Goal: Task Accomplishment & Management: Use online tool/utility

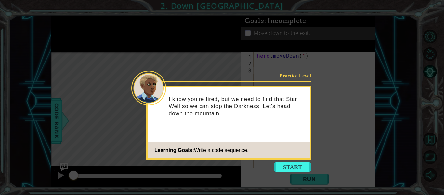
click at [291, 161] on icon at bounding box center [222, 97] width 444 height 195
click at [295, 168] on button "Start" at bounding box center [292, 166] width 37 height 10
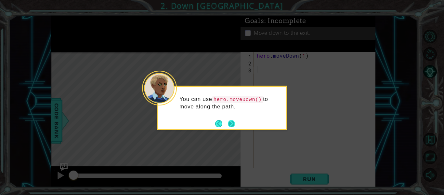
click at [232, 123] on button "Next" at bounding box center [231, 123] width 7 height 7
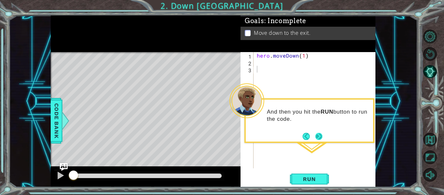
click at [319, 136] on button "Next" at bounding box center [319, 136] width 8 height 8
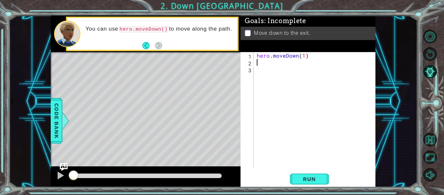
click at [260, 63] on div "hero . moveDown ( 1 )" at bounding box center [316, 117] width 122 height 130
click at [303, 58] on div "hero . moveDown ( 1 )" at bounding box center [316, 117] width 122 height 130
type textarea "hero.moveDown(2)"
click at [316, 179] on span "Run" at bounding box center [309, 178] width 26 height 6
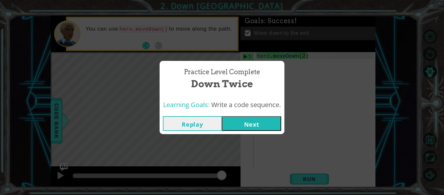
click at [264, 124] on button "Next" at bounding box center [251, 123] width 59 height 15
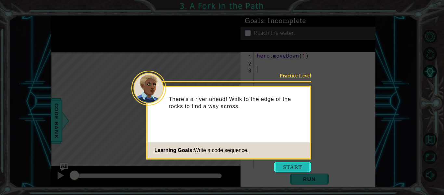
click at [288, 163] on button "Start" at bounding box center [292, 166] width 37 height 10
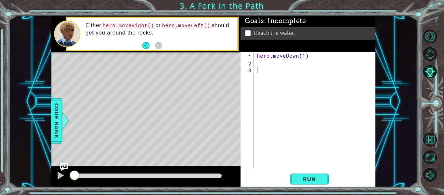
click at [260, 64] on div "hero . moveDown ( 1 )" at bounding box center [316, 117] width 122 height 130
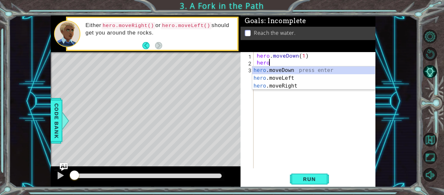
scroll to position [0, 1]
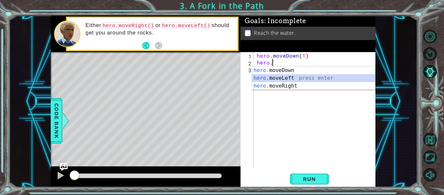
click at [271, 75] on div "hero. moveDown press enter hero. moveLeft press enter hero. moveRight press ent…" at bounding box center [313, 85] width 123 height 39
type textarea "hero.moveLeft(1)"
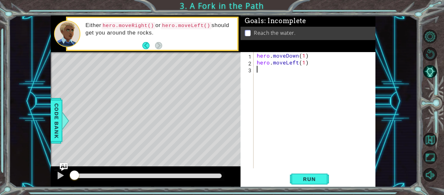
click at [263, 71] on div "hero . moveDown ( 1 ) hero . moveLeft ( 1 )" at bounding box center [316, 117] width 122 height 130
click at [270, 78] on body "1 ההההההההההההההההההההההההההההההההההההההההההההההההההההההההההההההההההההההההההההה…" at bounding box center [222, 97] width 444 height 195
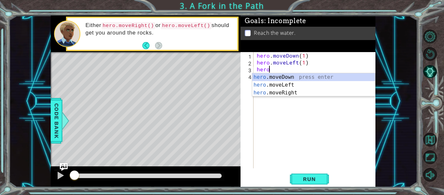
scroll to position [0, 1]
click at [278, 76] on div "hero. moveDown press enter hero. moveLeft press enter hero. moveRight press ent…" at bounding box center [313, 92] width 123 height 39
type textarea "hero.moveDown(1)"
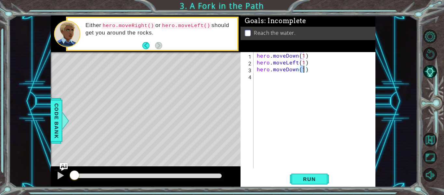
click at [310, 138] on div "hero . moveDown ( 1 ) hero . moveLeft ( 1 ) hero . moveDown ( 1 )" at bounding box center [316, 117] width 122 height 130
click at [309, 177] on span "Run" at bounding box center [309, 178] width 26 height 6
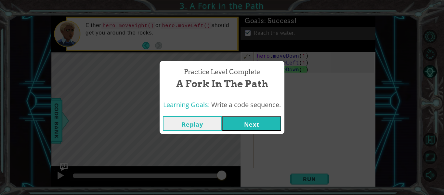
click at [243, 122] on button "Next" at bounding box center [251, 123] width 59 height 15
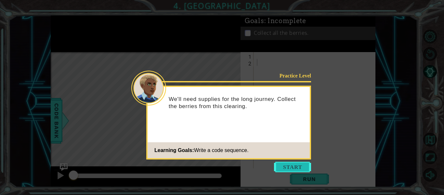
click at [282, 166] on button "Start" at bounding box center [292, 166] width 37 height 10
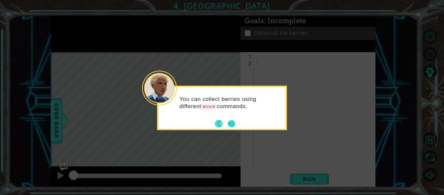
click at [229, 121] on button "Next" at bounding box center [231, 123] width 7 height 7
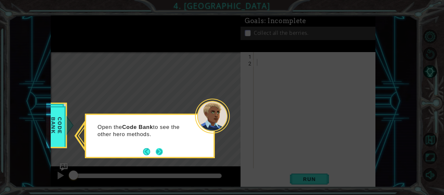
click at [159, 148] on button "Next" at bounding box center [159, 151] width 8 height 8
click at [159, 148] on button "Next" at bounding box center [158, 150] width 7 height 7
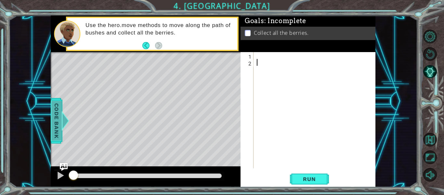
click at [53, 111] on span "Code Bank" at bounding box center [56, 121] width 10 height 40
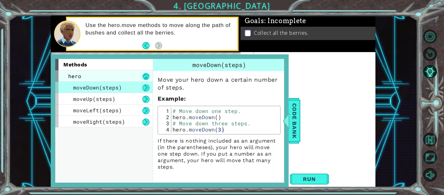
click at [145, 76] on button at bounding box center [145, 76] width 7 height 7
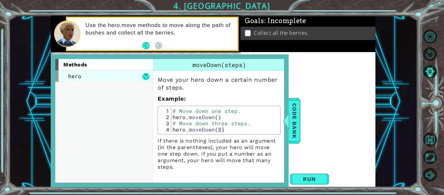
click at [145, 76] on button at bounding box center [145, 76] width 7 height 7
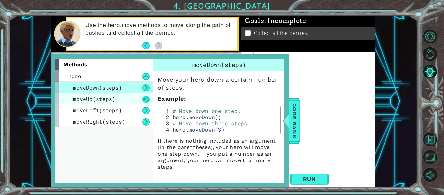
click at [145, 99] on button at bounding box center [145, 99] width 7 height 7
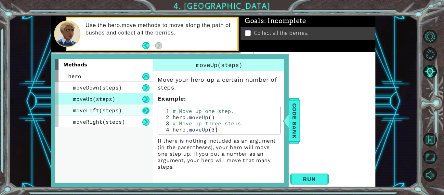
click at [147, 109] on button at bounding box center [145, 110] width 7 height 7
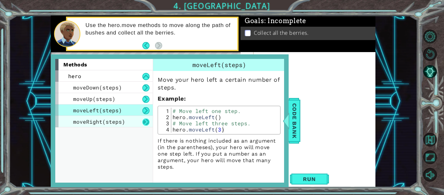
click at [144, 119] on button at bounding box center [145, 121] width 7 height 7
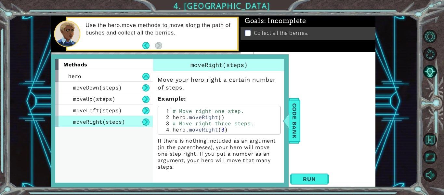
click at [203, 66] on span "moveRight(steps)" at bounding box center [218, 65] width 57 height 8
click at [108, 72] on div "hero" at bounding box center [103, 75] width 97 height 11
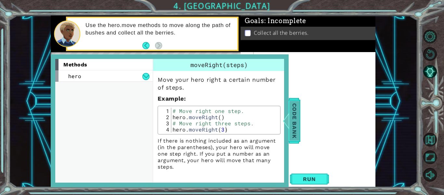
click at [291, 115] on span "Code Bank" at bounding box center [294, 121] width 10 height 40
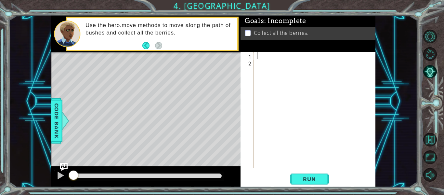
click at [259, 57] on div at bounding box center [316, 117] width 122 height 130
click at [308, 175] on span "Run" at bounding box center [309, 178] width 26 height 6
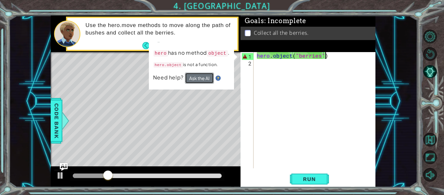
click at [204, 77] on button "Ask the AI" at bounding box center [199, 77] width 29 height 11
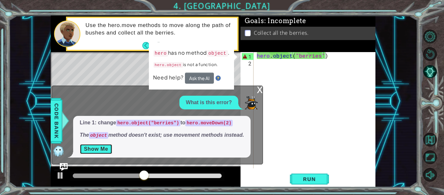
click at [104, 148] on button "Show Me" at bounding box center [96, 149] width 33 height 10
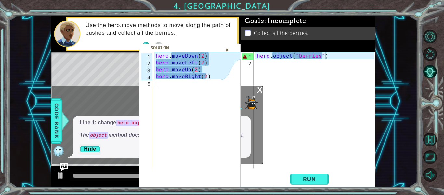
click at [226, 49] on div "×" at bounding box center [227, 49] width 10 height 11
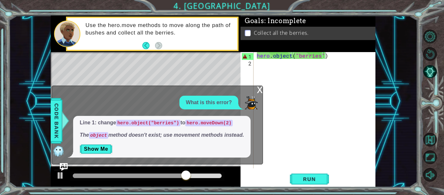
click at [259, 87] on div "x" at bounding box center [260, 89] width 6 height 6
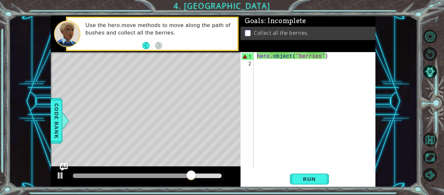
click at [326, 58] on div "hero . object ( "berries" )" at bounding box center [316, 117] width 122 height 130
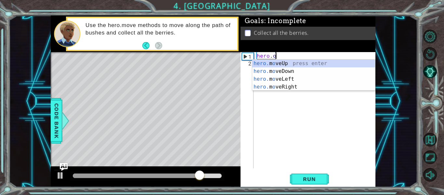
scroll to position [0, 0]
type textarea "h"
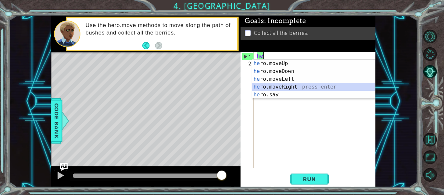
click at [276, 85] on div "he ro.moveUp press enter he ro.moveDown press enter he ro.moveLeft press enter …" at bounding box center [313, 86] width 123 height 55
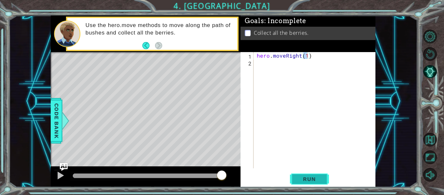
click at [310, 175] on span "Run" at bounding box center [309, 178] width 26 height 6
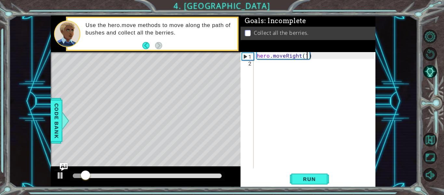
click at [298, 55] on div "hero . moveRight ( 1 )" at bounding box center [316, 117] width 122 height 130
click at [299, 56] on div "hero . moveRight ( 1 )" at bounding box center [316, 117] width 122 height 130
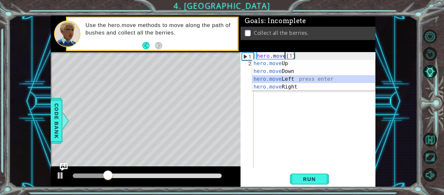
click at [296, 79] on div "hero.move Up press enter hero.move Down press enter hero.move Left press enter …" at bounding box center [313, 82] width 123 height 47
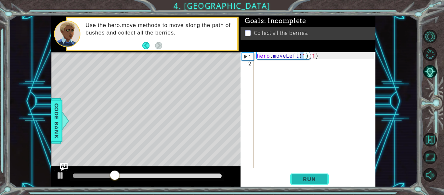
click at [299, 174] on button "Run" at bounding box center [309, 178] width 39 height 13
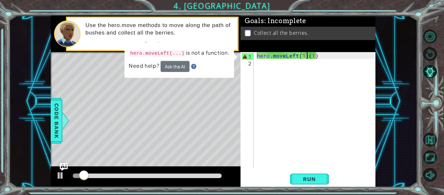
click at [306, 55] on div "hero . moveLeft ( 1 ) ( 1 )" at bounding box center [316, 117] width 122 height 130
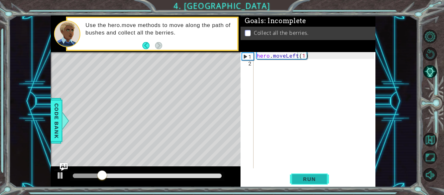
click at [319, 181] on span "Run" at bounding box center [309, 178] width 26 height 6
click at [248, 30] on p at bounding box center [248, 33] width 6 height 6
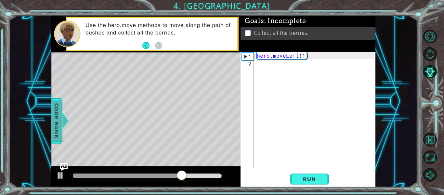
click at [56, 115] on span "Code Bank" at bounding box center [56, 121] width 10 height 40
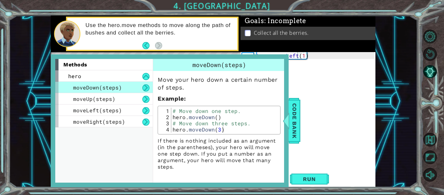
click at [88, 147] on div "methods hero moveDown(steps) moveUp(steps) moveLeft(steps) moveRight(steps)" at bounding box center [106, 120] width 102 height 123
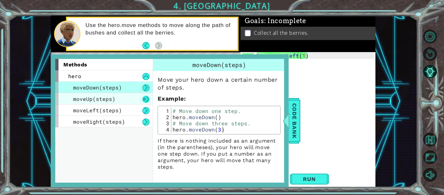
click at [149, 96] on button at bounding box center [145, 99] width 7 height 7
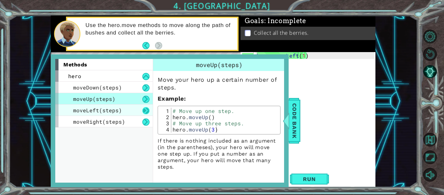
click at [149, 110] on button at bounding box center [145, 110] width 7 height 7
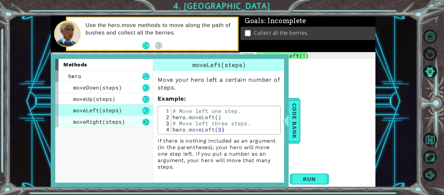
click at [147, 120] on button at bounding box center [145, 121] width 7 height 7
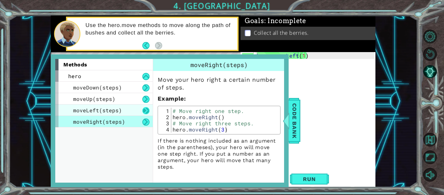
click at [149, 111] on button at bounding box center [145, 110] width 7 height 7
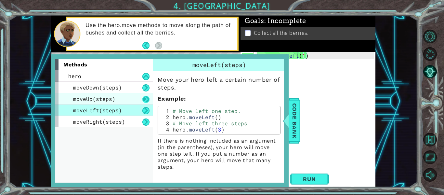
click at [148, 101] on button at bounding box center [145, 99] width 7 height 7
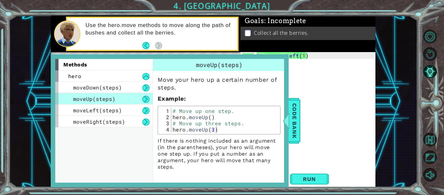
click at [150, 97] on div "moveUp(steps)" at bounding box center [103, 98] width 97 height 11
click at [148, 97] on button at bounding box center [145, 99] width 7 height 7
click at [147, 98] on button at bounding box center [145, 99] width 7 height 7
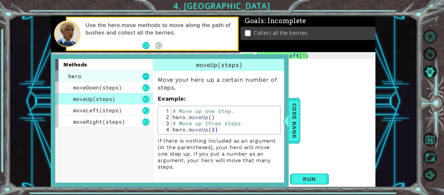
click at [145, 78] on button at bounding box center [145, 76] width 7 height 7
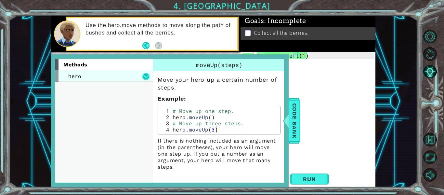
click at [149, 74] on button at bounding box center [145, 76] width 7 height 7
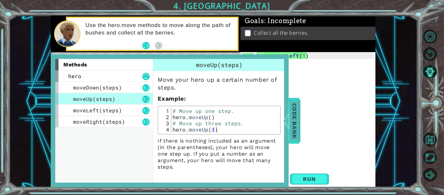
click at [300, 119] on div "Code Bank" at bounding box center [294, 120] width 12 height 45
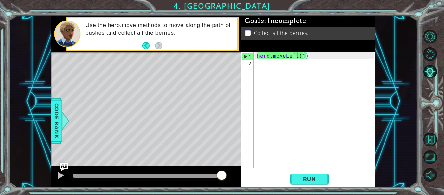
click at [301, 55] on div "hero . moveLeft ( 1 )" at bounding box center [316, 117] width 122 height 130
click at [302, 56] on div "hero . moveLeft ( 1 )" at bounding box center [316, 117] width 122 height 130
click at [304, 56] on div "hero . moveLeft ( 1 )" at bounding box center [316, 117] width 122 height 130
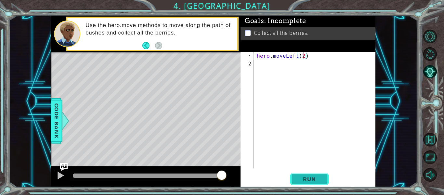
type textarea "hero.moveLeft(2)"
click at [305, 178] on span "Run" at bounding box center [309, 178] width 26 height 6
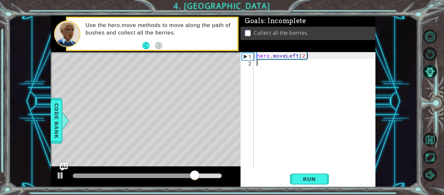
click at [274, 67] on div "hero . moveLeft ( 2 )" at bounding box center [316, 117] width 122 height 130
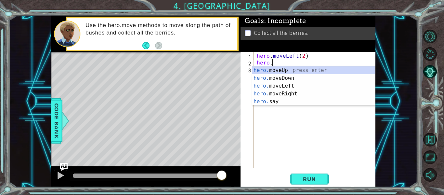
scroll to position [0, 1]
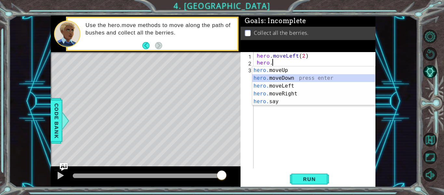
click at [273, 77] on div "hero. moveUp press enter hero. moveDown press enter hero. moveLeft press enter …" at bounding box center [313, 93] width 123 height 55
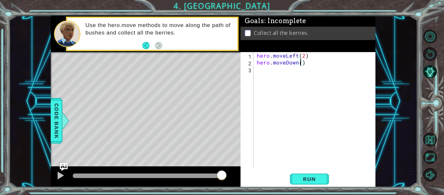
type textarea "hero.moveDown(2)"
click at [273, 70] on div "hero . moveLeft ( 2 ) hero . moveDown ( 2 )" at bounding box center [316, 117] width 122 height 130
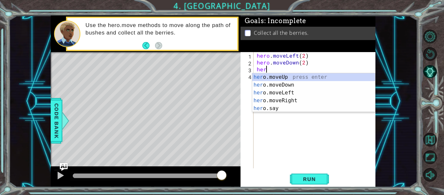
scroll to position [0, 0]
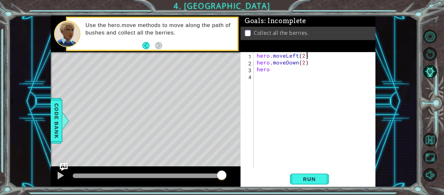
click at [309, 57] on div "hero . moveLeft ( 2 ) hero . moveDown ( 2 ) hero" at bounding box center [316, 117] width 122 height 130
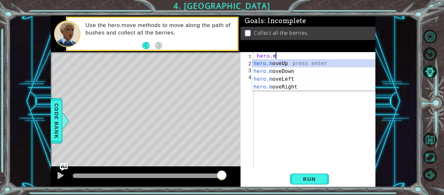
type textarea "hero."
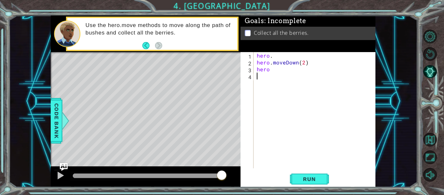
click at [286, 139] on div "hero . hero . moveDown ( 2 ) hero" at bounding box center [316, 117] width 122 height 130
click at [274, 74] on div "hero . hero . moveDown ( 2 ) hero" at bounding box center [316, 117] width 122 height 130
click at [272, 72] on div "hero . hero . moveDown ( 2 ) hero" at bounding box center [316, 117] width 122 height 130
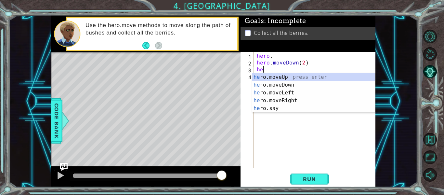
type textarea "h"
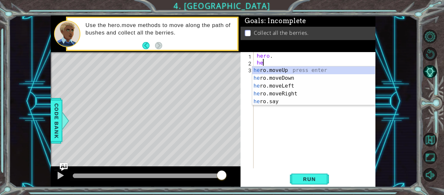
type textarea "h"
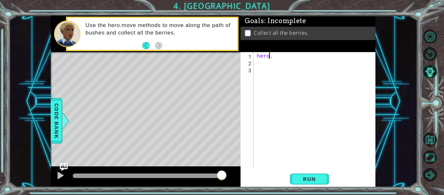
click at [269, 55] on div "hero ." at bounding box center [316, 117] width 122 height 130
click at [274, 56] on div "hero ." at bounding box center [316, 117] width 122 height 130
type textarea "hero.object("berries")"
click at [305, 181] on span "Run" at bounding box center [309, 178] width 26 height 6
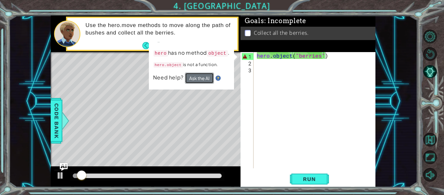
click at [198, 77] on button "Ask the AI" at bounding box center [199, 77] width 29 height 11
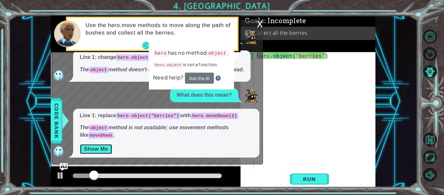
click at [100, 149] on button "Show Me" at bounding box center [96, 149] width 33 height 10
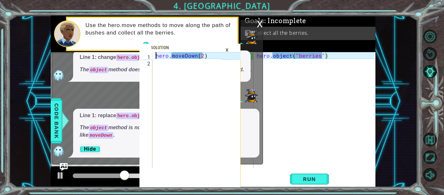
drag, startPoint x: 154, startPoint y: 54, endPoint x: 206, endPoint y: 50, distance: 52.5
click at [206, 52] on div "hero.moveDown(2) 1 2 hero . moveDown ( 2 ) הההההההההההההההההההההההההההההההההההה…" at bounding box center [189, 119] width 101 height 135
click at [156, 55] on div "hero . moveDown ( 2 )" at bounding box center [189, 117] width 70 height 130
click at [171, 58] on div "hero . moveDown ( 2 )" at bounding box center [189, 117] width 70 height 130
click at [205, 59] on div "hero . moveDown ( 2 )" at bounding box center [189, 117] width 70 height 130
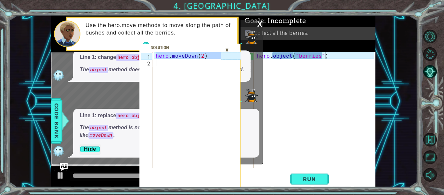
drag, startPoint x: 155, startPoint y: 55, endPoint x: 236, endPoint y: 59, distance: 80.7
click at [236, 59] on div "hero.moveDown(2) 1 2 hero . moveDown ( 2 ) הההההההההההההההההההההההההההההההההההה…" at bounding box center [189, 119] width 101 height 135
type textarea "hero.moveDown(2)"
drag, startPoint x: 236, startPoint y: 59, endPoint x: 172, endPoint y: 136, distance: 99.9
click at [172, 136] on div "hero . moveDown ( 2 )" at bounding box center [187, 110] width 67 height 116
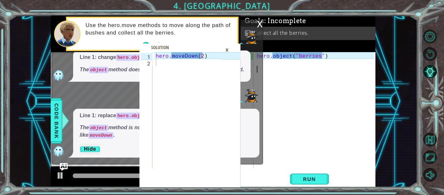
scroll to position [0, 0]
click at [264, 106] on div "hero . object ( "berries" )" at bounding box center [316, 117] width 122 height 130
click at [224, 48] on div "×" at bounding box center [227, 49] width 10 height 11
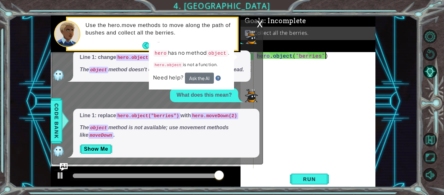
click at [330, 57] on div "hero . object ( "berries" )" at bounding box center [316, 117] width 122 height 130
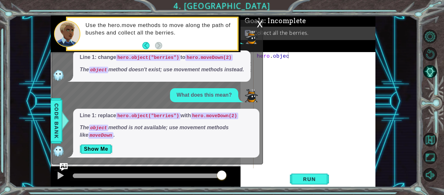
click at [259, 22] on div "x" at bounding box center [260, 23] width 6 height 6
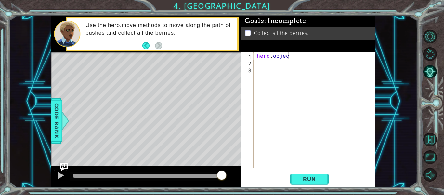
click at [289, 58] on div "hero . objec" at bounding box center [316, 117] width 122 height 130
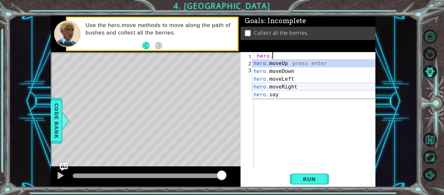
click at [294, 87] on div "hero. moveUp press enter hero. moveDown press enter hero. moveLeft press enter …" at bounding box center [313, 86] width 123 height 55
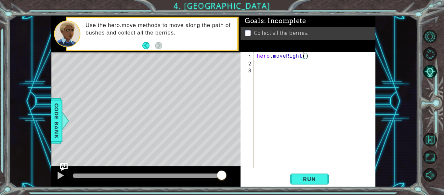
type textarea "hero.moveRight(2)"
click at [258, 62] on div "hero . moveRight ( 2 )" at bounding box center [316, 117] width 122 height 130
click at [299, 55] on div "hero . moveRight ( 2 ) h" at bounding box center [316, 117] width 122 height 130
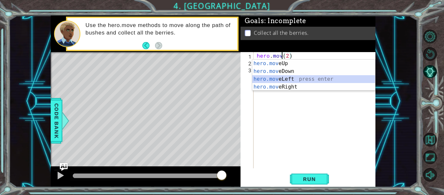
click at [276, 76] on div "hero.mov eUp press enter hero.mov eDown press enter hero.mov eLeft press enter …" at bounding box center [313, 82] width 123 height 47
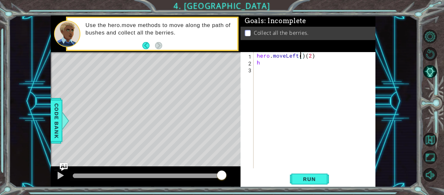
click at [304, 55] on div "hero . moveLeft ( ) ( 2 ) h" at bounding box center [316, 117] width 122 height 130
type textarea "hero.moveLeft(2)"
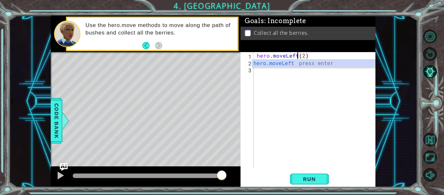
click at [262, 72] on div "hero . moveLeft ( 2 ) h" at bounding box center [316, 117] width 122 height 130
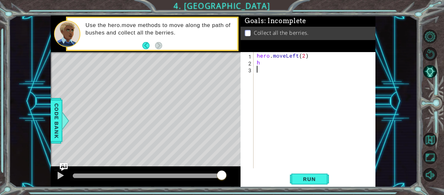
click at [262, 64] on div "hero . moveLeft ( 2 ) h" at bounding box center [316, 117] width 122 height 130
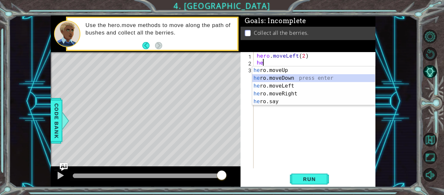
click at [272, 76] on div "he ro.moveUp press enter he ro.moveDown press enter he ro.moveLeft press enter …" at bounding box center [313, 93] width 123 height 55
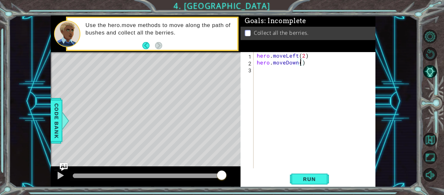
type textarea "hero.moveDown(2)"
click at [263, 68] on div "hero . moveLeft ( 2 ) hero . moveDown ( 2 )" at bounding box center [316, 117] width 122 height 130
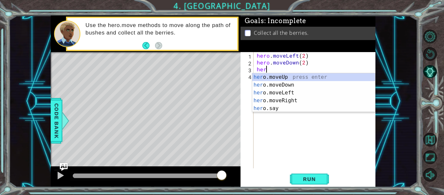
scroll to position [0, 0]
click at [297, 101] on div "hero .moveUp press enter hero .moveDown press enter hero .moveLeft press enter …" at bounding box center [313, 100] width 123 height 55
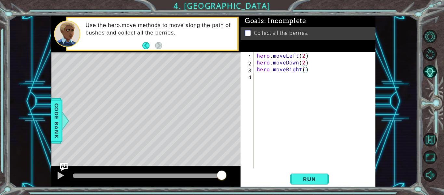
type textarea "hero.moveRight(2)"
click at [303, 77] on div "hero . moveLeft ( 2 ) hero . moveDown ( 2 ) hero . moveRight ( 2 )" at bounding box center [316, 117] width 122 height 130
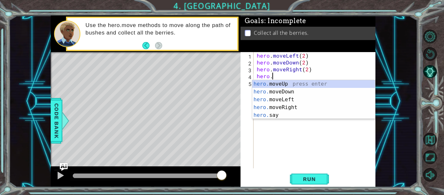
scroll to position [0, 1]
click at [282, 84] on div "hero. moveUp press enter hero. moveDown press enter hero. moveLeft press enter …" at bounding box center [313, 107] width 123 height 55
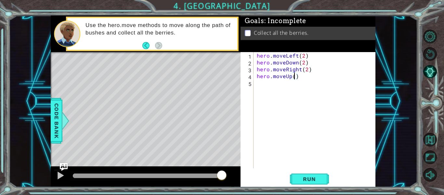
type textarea "hero.moveUp(2)"
click at [284, 99] on div "hero . moveLeft ( 2 ) hero . moveDown ( 2 ) hero . moveRight ( 2 ) hero . moveU…" at bounding box center [316, 117] width 122 height 130
click at [304, 176] on span "Run" at bounding box center [309, 178] width 26 height 6
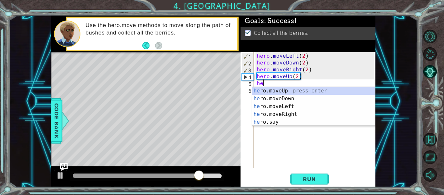
scroll to position [0, 0]
type textarea "hero"
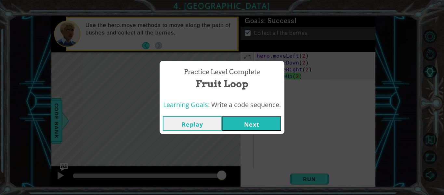
click at [269, 122] on button "Next" at bounding box center [251, 123] width 59 height 15
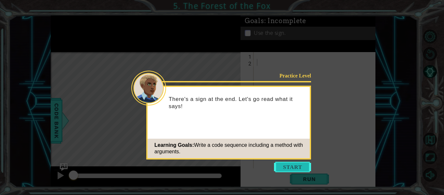
click at [292, 164] on button "Start" at bounding box center [292, 166] width 37 height 10
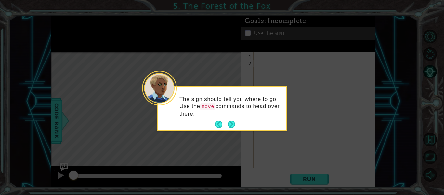
click at [230, 118] on div "The sign should tell you where to go. Use the move commands to head over there." at bounding box center [221, 109] width 127 height 40
click at [232, 123] on button "Next" at bounding box center [231, 124] width 10 height 10
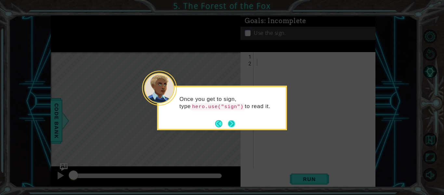
click at [230, 120] on button "Next" at bounding box center [231, 123] width 8 height 8
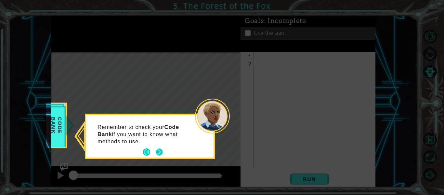
click at [159, 149] on button "Next" at bounding box center [159, 152] width 10 height 10
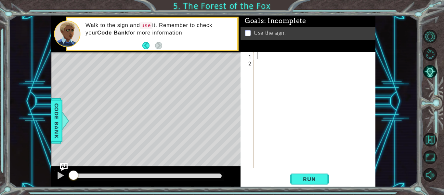
click at [258, 54] on div at bounding box center [316, 117] width 122 height 130
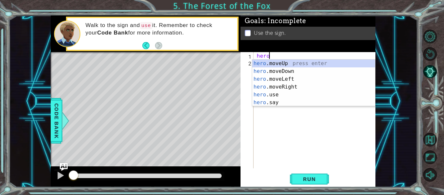
scroll to position [0, 1]
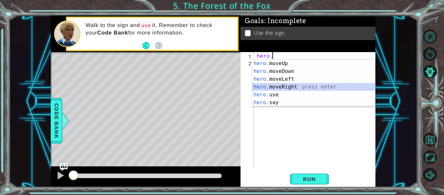
click at [300, 86] on div "hero. moveUp press enter hero. moveDown press enter hero. moveLeft press enter …" at bounding box center [313, 90] width 123 height 62
type textarea "hero.moveRight(1)"
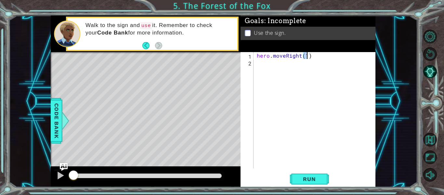
click at [267, 65] on div "hero . moveRight ( 1 )" at bounding box center [316, 117] width 122 height 130
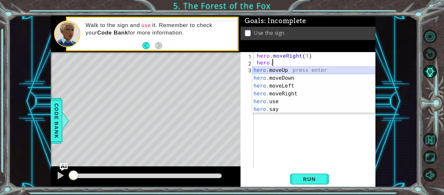
click at [266, 72] on div "hero. moveUp press enter hero. moveDown press enter hero. moveLeft press enter …" at bounding box center [313, 97] width 123 height 62
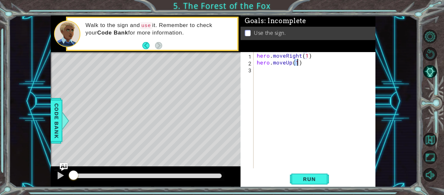
type textarea "hero.moveUp(1)"
click at [264, 71] on div "hero . moveRight ( 1 ) hero . moveUp ( 1 )" at bounding box center [316, 117] width 122 height 130
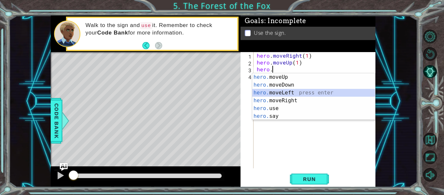
click at [279, 92] on div "hero. moveUp press enter hero. moveDown press enter hero. moveLeft press enter …" at bounding box center [313, 104] width 123 height 62
type textarea "hero.moveLeft(1)"
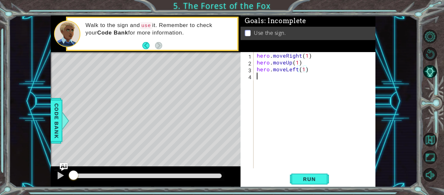
click at [266, 79] on div "hero . moveRight ( 1 ) hero . moveUp ( 1 ) hero . moveLeft ( 1 )" at bounding box center [316, 117] width 122 height 130
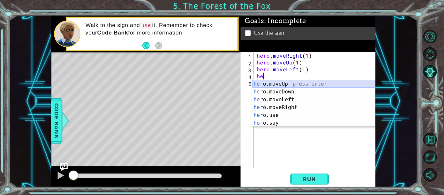
click at [266, 83] on div "he ro.moveUp press enter he ro.moveDown press enter he ro.moveLeft press enter …" at bounding box center [313, 111] width 123 height 62
type textarea "hero.moveUp(1)"
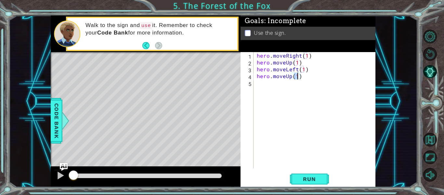
click at [268, 85] on div "hero . moveRight ( 1 ) hero . moveUp ( 1 ) hero . moveLeft ( 1 ) hero . moveUp …" at bounding box center [316, 117] width 122 height 130
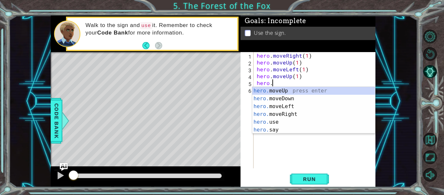
scroll to position [0, 1]
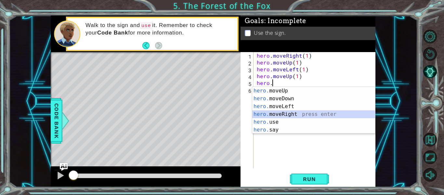
click at [286, 115] on div "hero. moveUp press enter hero. moveDown press enter hero. moveLeft press enter …" at bounding box center [313, 118] width 123 height 62
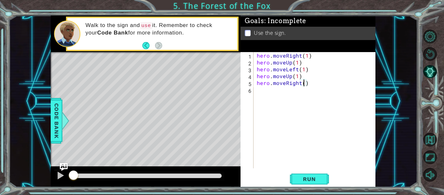
type textarea "hero.moveRight(2)"
click at [262, 94] on div "hero . moveRight ( 1 ) hero . moveUp ( 1 ) hero . moveLeft ( 1 ) hero . moveUp …" at bounding box center [316, 117] width 122 height 130
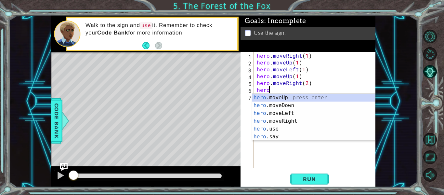
scroll to position [0, 1]
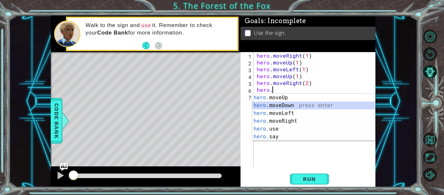
click at [283, 105] on div "hero. moveUp press enter hero. moveDown press enter hero. moveLeft press enter …" at bounding box center [313, 125] width 123 height 62
type textarea "hero.moveDown(1)"
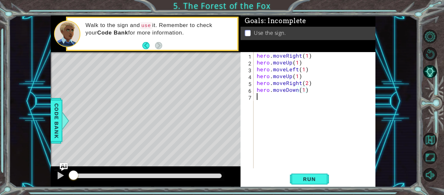
click at [264, 95] on div "hero . moveRight ( 1 ) hero . moveUp ( 1 ) hero . moveLeft ( 1 ) hero . moveUp …" at bounding box center [316, 117] width 122 height 130
type textarea "hero.use("sign")"
click at [311, 173] on button "Run" at bounding box center [309, 178] width 39 height 13
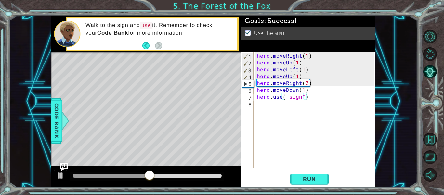
click at [171, 172] on div at bounding box center [147, 175] width 154 height 9
click at [59, 175] on div at bounding box center [60, 175] width 8 height 8
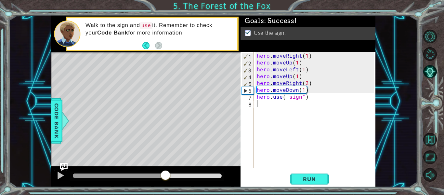
click at [265, 105] on div "hero . moveRight ( 1 ) hero . moveUp ( 1 ) hero . moveLeft ( 1 ) hero . moveUp …" at bounding box center [316, 117] width 122 height 130
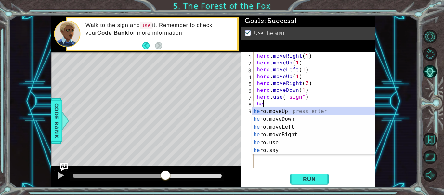
scroll to position [0, 0]
type textarea "h"
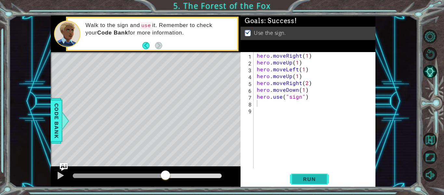
click at [313, 178] on span "Run" at bounding box center [309, 178] width 26 height 6
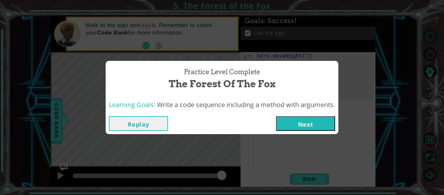
click at [317, 122] on button "Next" at bounding box center [305, 123] width 59 height 15
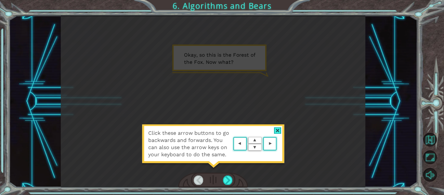
click at [278, 144] on area at bounding box center [278, 144] width 0 height 0
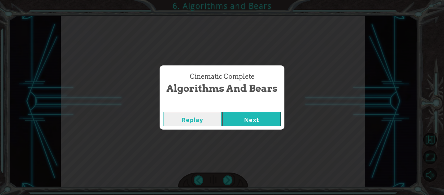
click at [274, 112] on button "Next" at bounding box center [251, 118] width 59 height 15
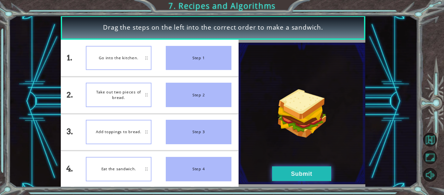
click at [295, 173] on button "Submit" at bounding box center [301, 173] width 59 height 15
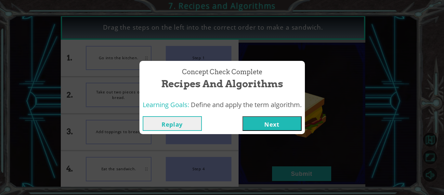
click at [253, 121] on button "Next" at bounding box center [271, 123] width 59 height 15
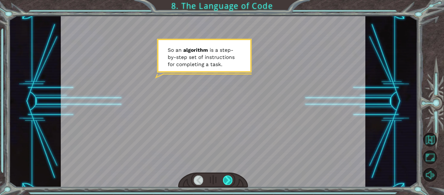
click at [228, 177] on div at bounding box center [227, 179] width 9 height 9
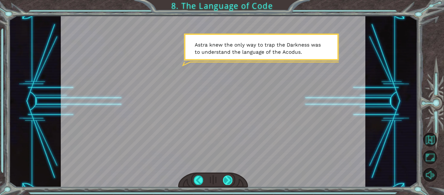
click at [228, 177] on div at bounding box center [227, 179] width 9 height 9
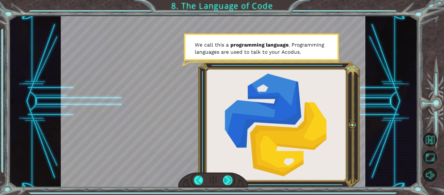
click at [228, 177] on div at bounding box center [227, 179] width 9 height 9
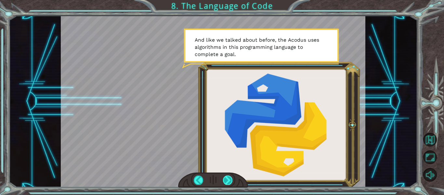
click at [228, 177] on div at bounding box center [227, 179] width 9 height 9
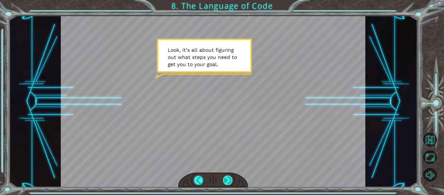
click at [228, 177] on div at bounding box center [227, 179] width 9 height 9
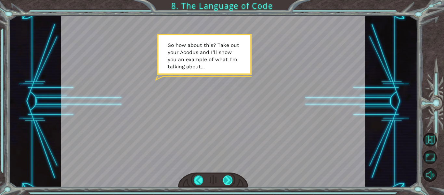
click at [228, 177] on div at bounding box center [227, 179] width 9 height 9
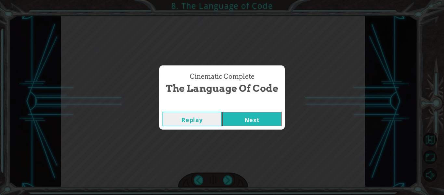
click at [245, 128] on div "Replay Next" at bounding box center [221, 118] width 125 height 21
click at [241, 121] on button "Next" at bounding box center [251, 118] width 59 height 15
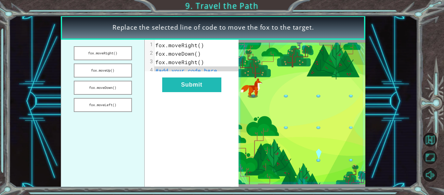
click at [174, 71] on span "#add your code here" at bounding box center [186, 70] width 62 height 7
click at [226, 71] on pre "#add your code here" at bounding box center [198, 70] width 89 height 8
drag, startPoint x: 217, startPoint y: 73, endPoint x: 214, endPoint y: 74, distance: 3.3
click at [214, 74] on pre "#add your code here" at bounding box center [198, 70] width 89 height 8
drag, startPoint x: 110, startPoint y: 91, endPoint x: 168, endPoint y: 76, distance: 60.4
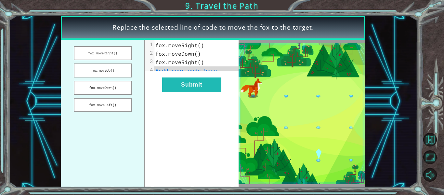
click at [168, 76] on div "fox.moveRight() fox.moveUp() fox.moveDown() fox.moveLeft() xxxxxxxxxx 4 1 fox.m…" at bounding box center [150, 113] width 178 height 147
click at [114, 84] on button "fox.moveDown()" at bounding box center [103, 88] width 58 height 14
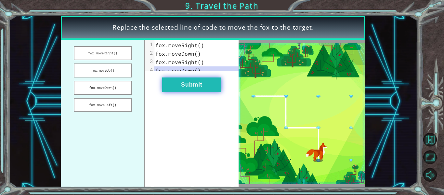
click at [175, 92] on button "Submit" at bounding box center [191, 84] width 59 height 15
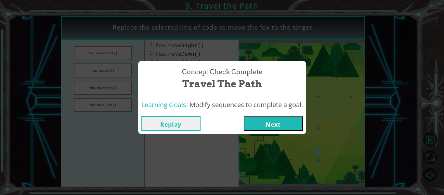
click at [266, 123] on button "Next" at bounding box center [273, 123] width 59 height 15
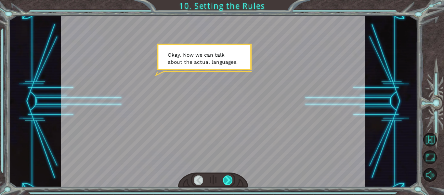
click at [226, 177] on div at bounding box center [227, 179] width 9 height 9
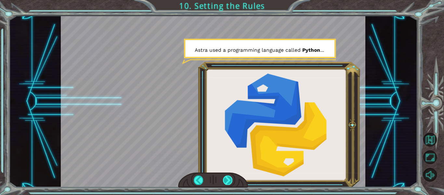
click at [226, 177] on div at bounding box center [227, 179] width 9 height 9
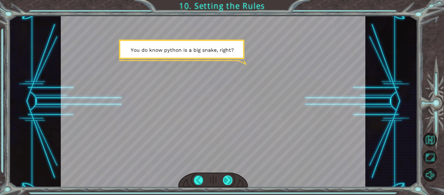
click at [226, 177] on div at bounding box center [227, 179] width 9 height 9
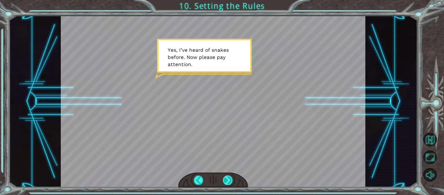
click at [226, 177] on div at bounding box center [227, 179] width 9 height 9
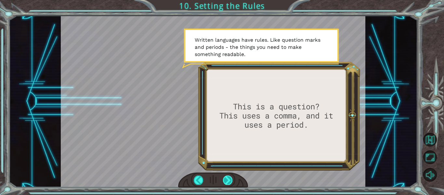
click at [226, 177] on div at bounding box center [227, 179] width 9 height 9
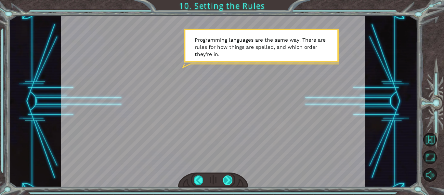
click at [226, 177] on div at bounding box center [227, 179] width 9 height 9
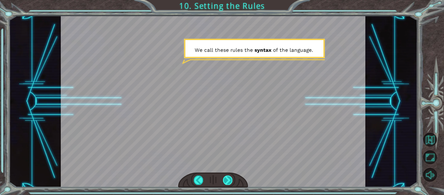
click at [226, 177] on div at bounding box center [227, 179] width 9 height 9
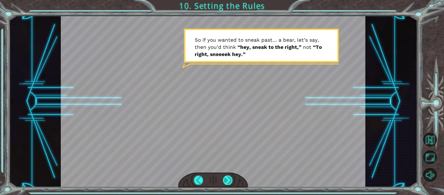
click at [226, 177] on div at bounding box center [227, 179] width 9 height 9
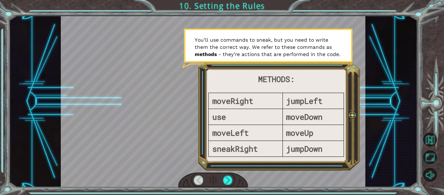
click at [198, 176] on div at bounding box center [198, 179] width 9 height 9
click at [198, 178] on div at bounding box center [198, 179] width 9 height 9
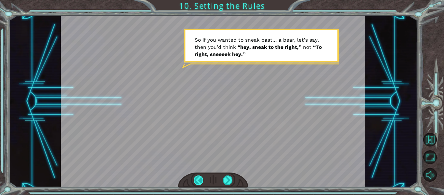
click at [198, 178] on div at bounding box center [198, 179] width 9 height 9
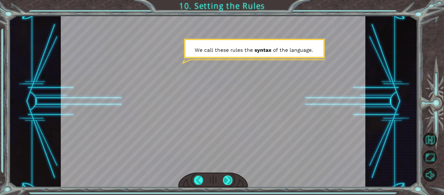
click at [227, 179] on div at bounding box center [227, 179] width 9 height 9
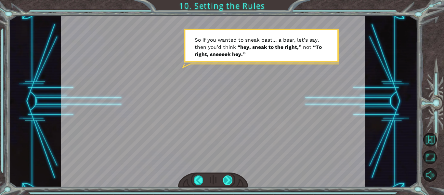
click at [226, 179] on div at bounding box center [227, 179] width 9 height 9
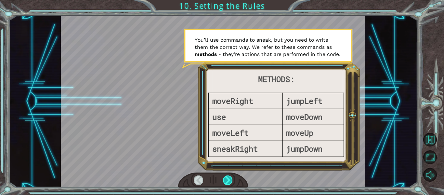
click at [225, 184] on div at bounding box center [227, 179] width 9 height 9
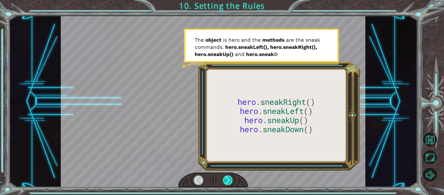
click at [225, 184] on div at bounding box center [227, 179] width 9 height 9
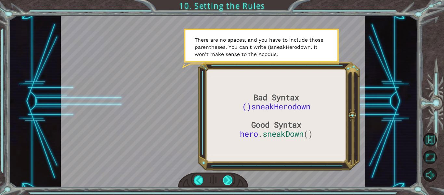
click at [227, 180] on div at bounding box center [227, 179] width 9 height 9
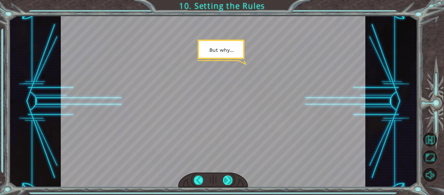
click at [229, 180] on div at bounding box center [227, 179] width 9 height 9
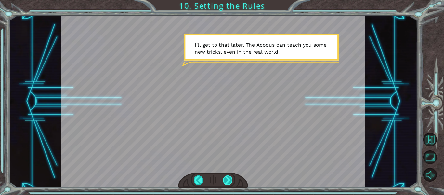
click at [228, 181] on div at bounding box center [227, 179] width 9 height 9
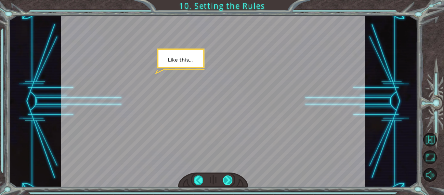
click at [229, 182] on div at bounding box center [227, 179] width 9 height 9
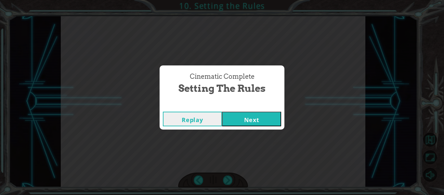
click at [257, 118] on button "Next" at bounding box center [251, 118] width 59 height 15
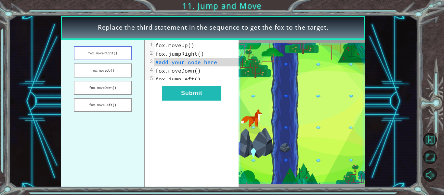
drag, startPoint x: 108, startPoint y: 51, endPoint x: 115, endPoint y: 58, distance: 10.3
click at [115, 58] on button "fox.moveRight()" at bounding box center [103, 53] width 58 height 14
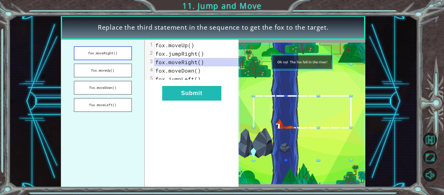
click at [113, 57] on button "fox.moveRight()" at bounding box center [103, 53] width 58 height 14
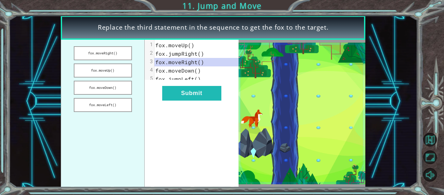
click at [154, 77] on div "5" at bounding box center [149, 78] width 9 height 6
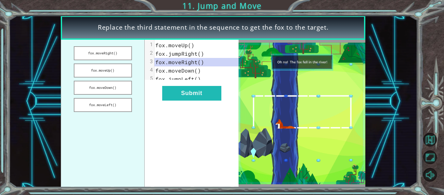
click at [158, 66] on pre "fox.moveRight()" at bounding box center [198, 62] width 89 height 8
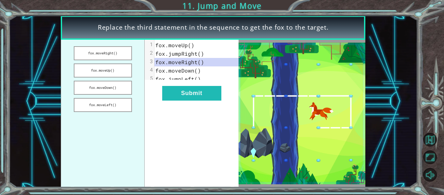
click at [188, 65] on pre "fox.moveRight()" at bounding box center [198, 62] width 89 height 8
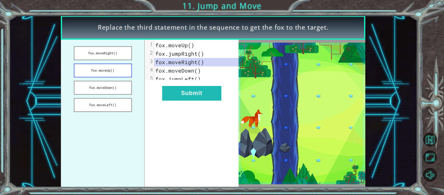
click at [118, 74] on button "fox.moveUp()" at bounding box center [103, 70] width 58 height 14
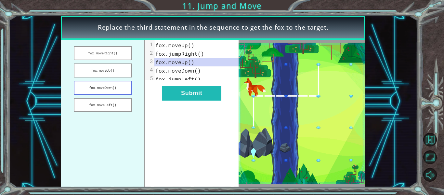
click at [123, 83] on button "fox.moveDown()" at bounding box center [103, 88] width 58 height 14
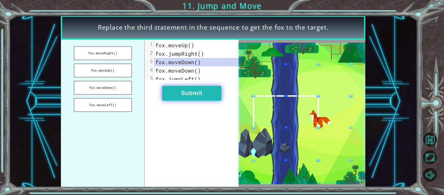
click at [188, 99] on button "Submit" at bounding box center [191, 93] width 59 height 15
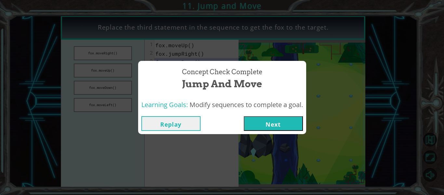
click at [293, 119] on button "Next" at bounding box center [273, 123] width 59 height 15
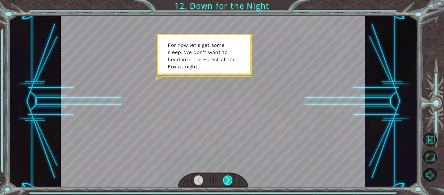
click at [225, 179] on div at bounding box center [227, 179] width 9 height 9
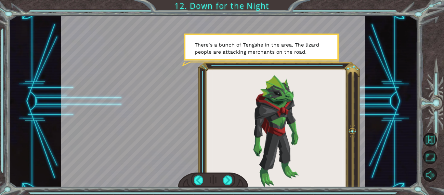
click at [221, 175] on div at bounding box center [213, 179] width 70 height 15
click at [230, 179] on div at bounding box center [227, 179] width 9 height 9
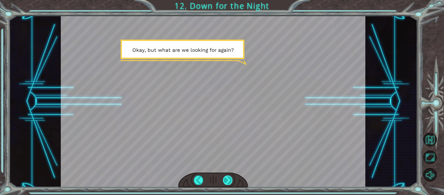
click at [230, 179] on div at bounding box center [227, 179] width 9 height 9
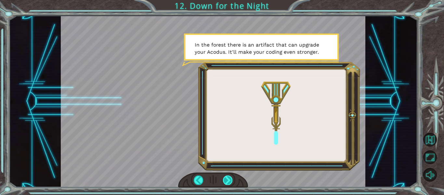
click at [230, 179] on div at bounding box center [227, 179] width 9 height 9
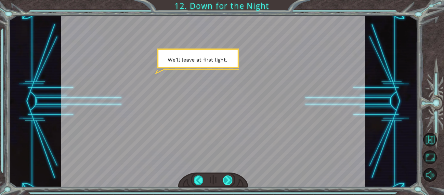
click at [230, 179] on div at bounding box center [227, 179] width 9 height 9
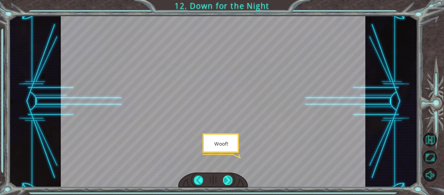
click at [230, 179] on div at bounding box center [227, 179] width 9 height 9
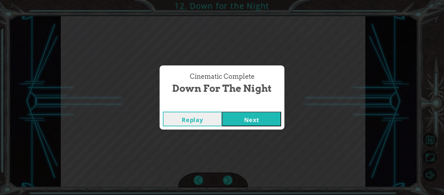
click at [254, 120] on button "Next" at bounding box center [251, 118] width 59 height 15
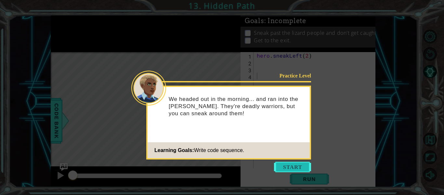
click at [285, 166] on button "Start" at bounding box center [292, 166] width 37 height 10
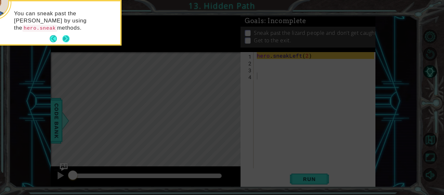
click at [64, 38] on button "Next" at bounding box center [65, 38] width 7 height 7
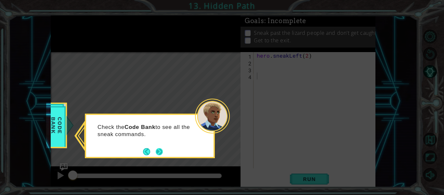
click at [158, 153] on button "Next" at bounding box center [159, 150] width 7 height 7
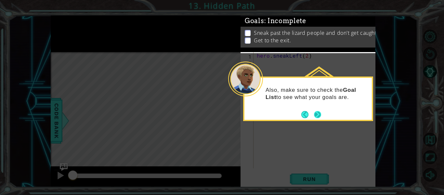
click at [318, 117] on button "Next" at bounding box center [318, 115] width 12 height 12
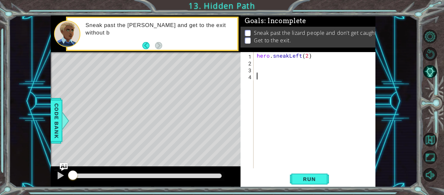
click at [262, 64] on div "hero . sneakLeft ( 2 )" at bounding box center [316, 117] width 122 height 130
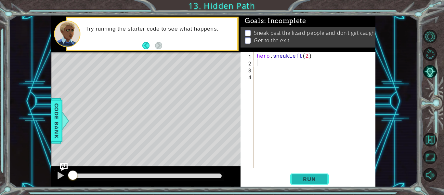
click at [313, 177] on span "Run" at bounding box center [309, 178] width 26 height 6
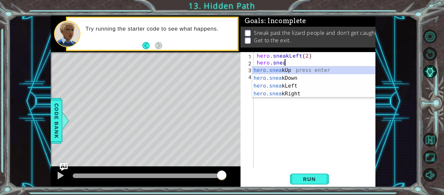
scroll to position [0, 2]
click at [285, 71] on div "hero.sneak Up press enter hero.sneak Down press enter hero.sneak Left press ent…" at bounding box center [313, 89] width 123 height 47
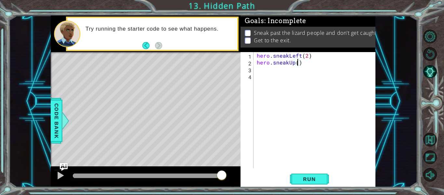
scroll to position [0, 3]
type textarea "hero.sneakUp(2)"
click at [313, 178] on span "Run" at bounding box center [309, 178] width 26 height 6
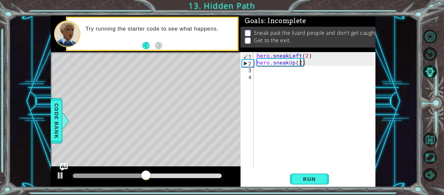
click at [264, 72] on div "hero . sneakLeft ( 2 ) hero . sneakUp ( 2 )" at bounding box center [316, 117] width 122 height 130
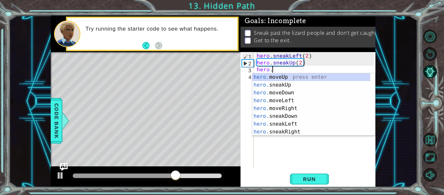
scroll to position [0, 1]
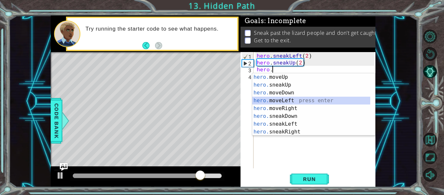
click at [280, 98] on div "hero. moveUp press enter hero. sneakUp press enter hero. moveDown press enter h…" at bounding box center [311, 112] width 118 height 78
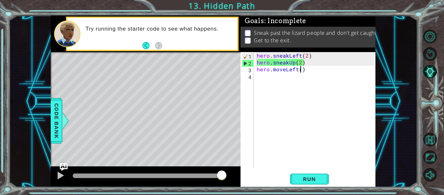
scroll to position [0, 3]
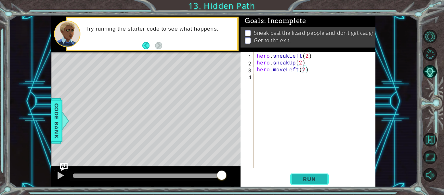
click at [315, 181] on span "Run" at bounding box center [309, 178] width 26 height 6
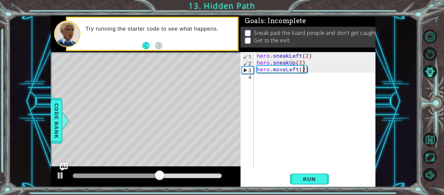
click at [284, 71] on div "hero . sneakLeft ( 2 ) hero . sneakUp ( 2 ) hero . moveLeft ( 2 )" at bounding box center [316, 117] width 122 height 130
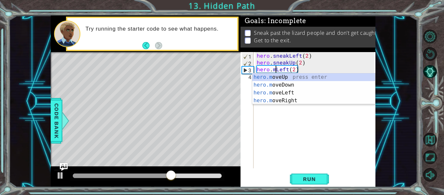
scroll to position [0, 2]
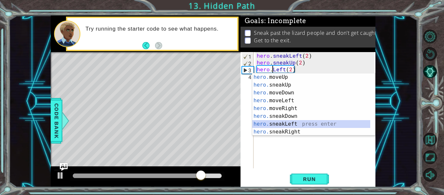
click at [289, 121] on div "hero. moveUp press enter hero. sneakUp press enter hero. moveDown press enter h…" at bounding box center [311, 112] width 118 height 78
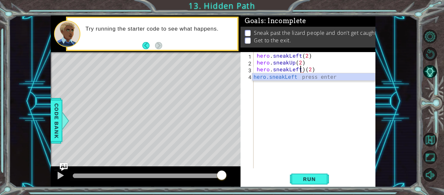
click at [305, 68] on div "hero . sneakLeft ( 2 ) hero . sneakUp ( 2 ) hero . sneakLeft ) ( 2 )" at bounding box center [316, 117] width 122 height 130
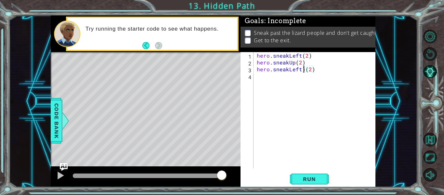
click at [304, 70] on div "hero . sneakLeft ( 2 ) hero . sneakUp ( 2 ) hero . sneakLeft ) ( 2 )" at bounding box center [316, 117] width 122 height 130
type textarea "hero.sneakLeft(2)"
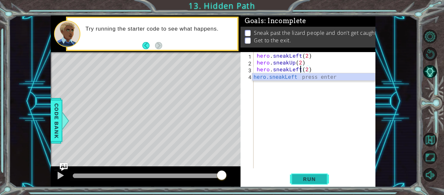
click at [315, 176] on span "Run" at bounding box center [309, 178] width 26 height 6
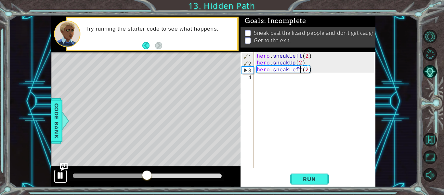
click at [60, 176] on div at bounding box center [60, 175] width 8 height 8
click at [277, 83] on div "hero . sneakLeft ( 2 ) hero . sneakUp ( 2 ) hero . sneakLeft ( 2 )" at bounding box center [316, 117] width 122 height 130
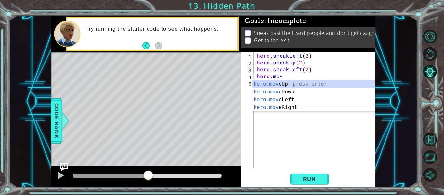
scroll to position [0, 1]
click at [277, 83] on div "hero.move Up press enter hero.move Down press enter hero.move Left press enter …" at bounding box center [313, 103] width 123 height 47
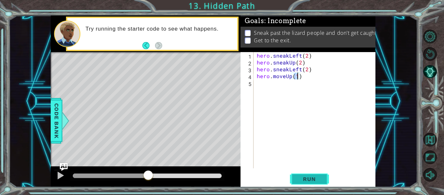
type textarea "hero.moveUp(1)"
click at [316, 176] on span "Run" at bounding box center [309, 178] width 26 height 6
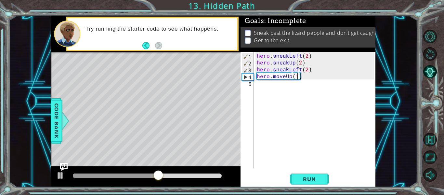
click at [302, 81] on div "hero . sneakLeft ( 2 ) hero . sneakUp ( 2 ) hero . sneakLeft ( 2 ) hero . moveU…" at bounding box center [316, 117] width 122 height 130
click at [302, 77] on div "hero . sneakLeft ( 2 ) hero . sneakUp ( 2 ) hero . sneakLeft ( 2 ) hero . moveU…" at bounding box center [316, 117] width 122 height 130
click at [300, 70] on div "hero . sneakLeft ( 2 ) hero . sneakUp ( 2 ) hero . sneakLeft ( 2 ) hero . moveU…" at bounding box center [316, 117] width 122 height 130
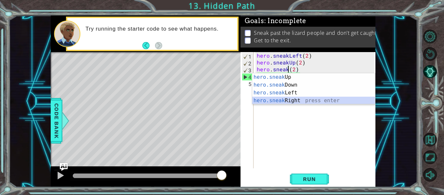
click at [296, 100] on div "hero.sneak Up press enter hero.sneak Down press enter hero.sneak Left press ent…" at bounding box center [313, 96] width 123 height 47
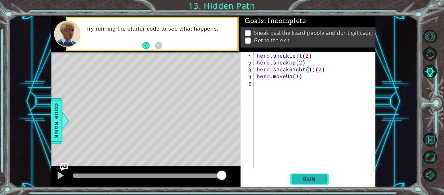
click at [314, 175] on span "Run" at bounding box center [309, 178] width 26 height 6
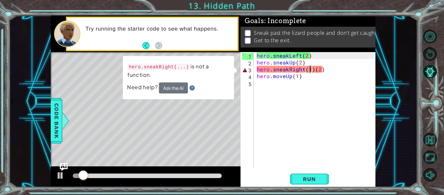
click at [311, 68] on div "hero . sneakLeft ( 2 ) hero . sneakUp ( 2 ) hero . sneakRight ( 1 ) ( 2 ) hero …" at bounding box center [316, 117] width 122 height 130
click at [313, 70] on div "hero . sneakLeft ( 2 ) hero . sneakUp ( 2 ) hero . sneakRight ( 1 ) ( 2 ) hero …" at bounding box center [316, 117] width 122 height 130
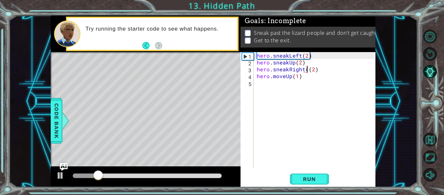
type textarea "hero.sneakRight(2)"
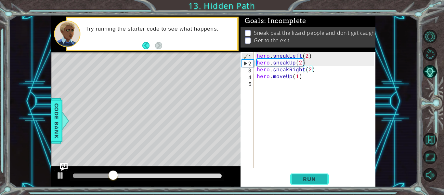
click at [309, 179] on span "Run" at bounding box center [309, 178] width 26 height 6
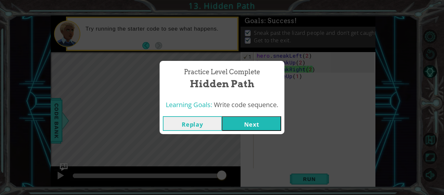
click at [247, 123] on button "Next" at bounding box center [251, 123] width 59 height 15
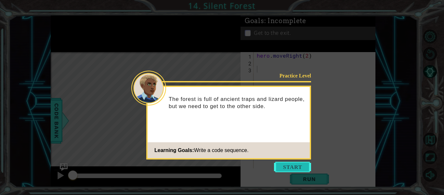
click at [285, 164] on button "Start" at bounding box center [292, 166] width 37 height 10
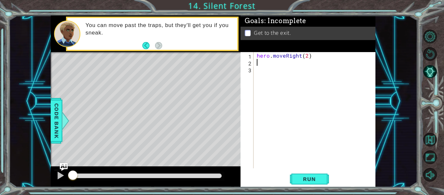
click at [259, 62] on div "hero . moveRight ( 2 )" at bounding box center [316, 117] width 122 height 130
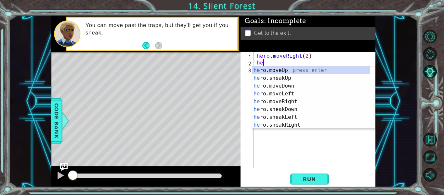
type textarea "h"
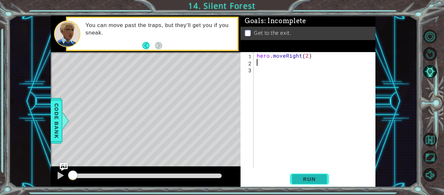
click at [308, 178] on span "Run" at bounding box center [309, 178] width 26 height 6
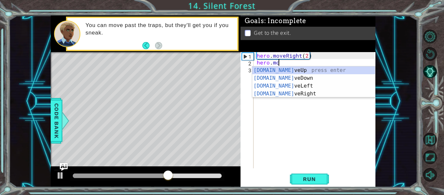
scroll to position [0, 1]
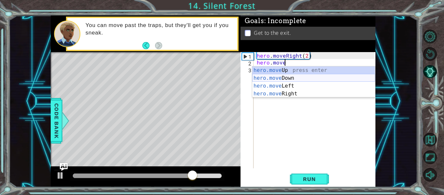
click at [287, 81] on div "hero.move Up press enter hero.move Down press enter hero.move Left press enter …" at bounding box center [313, 89] width 123 height 47
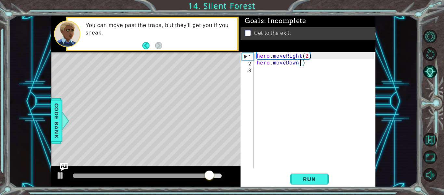
scroll to position [0, 3]
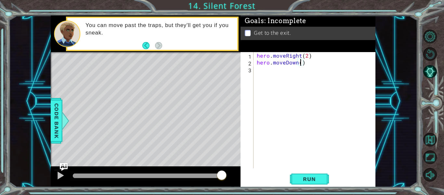
type textarea "hero.moveDown(1)"
click at [268, 70] on div "hero . moveRight ( 2 ) hero . moveDown ( 1 )" at bounding box center [316, 117] width 122 height 130
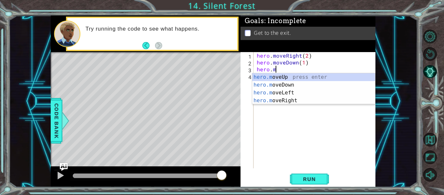
scroll to position [0, 1]
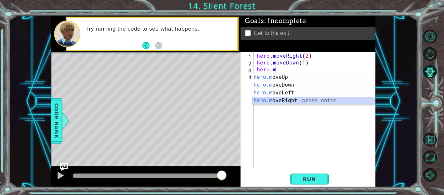
click at [293, 100] on div "hero.m oveUp press enter hero.m oveDown press enter hero.m oveLeft press enter …" at bounding box center [313, 96] width 123 height 47
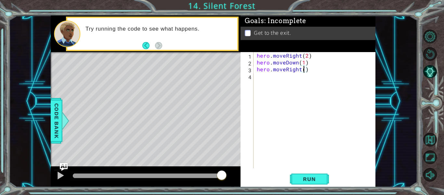
type textarea "hero.moveRight(2)"
click at [262, 80] on div "hero . moveRight ( 2 ) hero . moveDown ( 1 ) hero . moveRight ( 2 )" at bounding box center [316, 117] width 122 height 130
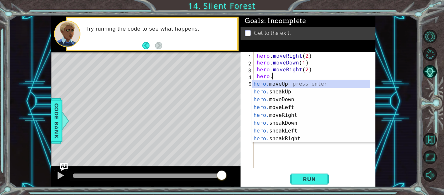
scroll to position [0, 1]
click at [280, 82] on div "hero. moveUp press enter hero. sneakUp press enter hero. moveDown press enter h…" at bounding box center [311, 119] width 118 height 78
type textarea "hero.moveUp(1)"
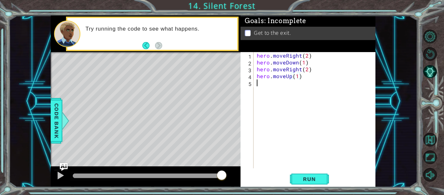
click at [276, 87] on div "hero . moveRight ( 2 ) hero . moveDown ( 1 ) hero . moveRight ( 2 ) hero . move…" at bounding box center [316, 117] width 122 height 130
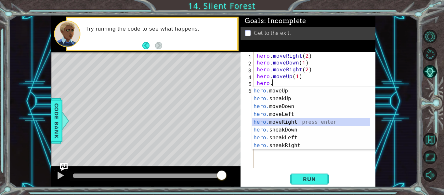
click at [281, 120] on div "hero. moveUp press enter hero. sneakUp press enter hero. moveDown press enter h…" at bounding box center [311, 126] width 118 height 78
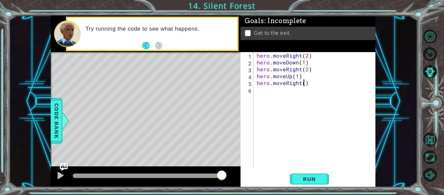
scroll to position [0, 3]
click at [313, 178] on span "Run" at bounding box center [309, 178] width 26 height 6
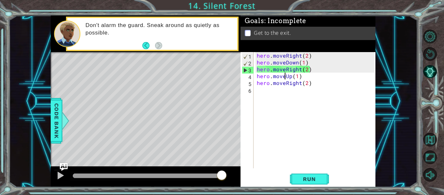
click at [284, 77] on div "hero . moveRight ( 2 ) hero . moveDown ( 1 ) hero . moveRight ( 2 ) hero . move…" at bounding box center [316, 117] width 122 height 130
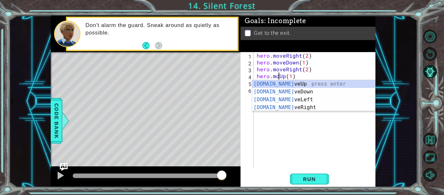
scroll to position [0, 2]
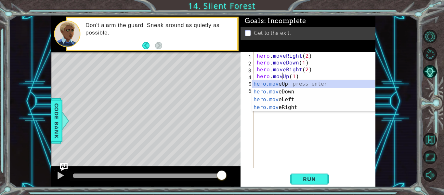
type textarea "hero.moveUp(1)"
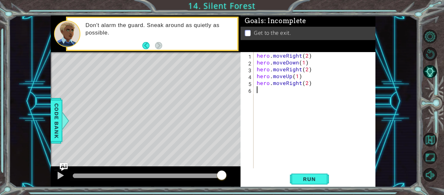
click at [304, 147] on div "hero . moveRight ( 2 ) hero . moveDown ( 1 ) hero . moveRight ( 2 ) hero . move…" at bounding box center [316, 117] width 122 height 130
click at [298, 70] on div "hero . moveRight ( 2 ) hero . moveDown ( 1 ) hero . moveRight ( 2 ) hero . move…" at bounding box center [316, 117] width 122 height 130
click at [284, 70] on div "hero . moveRight ( 2 ) hero . moveDown ( 1 ) hero . moveRight ( 2 ) hero . move…" at bounding box center [316, 117] width 122 height 130
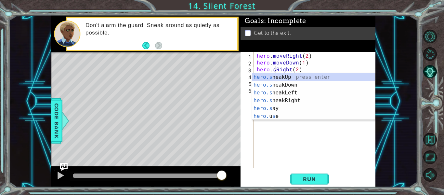
scroll to position [0, 1]
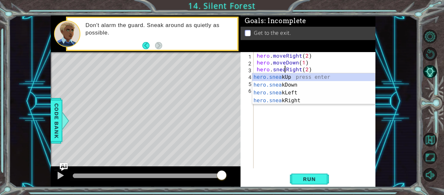
type textarea "hero.sneakRight(2)"
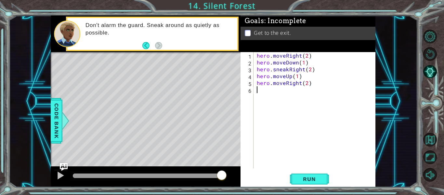
click at [287, 126] on div "hero . moveRight ( 2 ) hero . moveDown ( 1 ) hero . sneakRight ( 2 ) hero . mov…" at bounding box center [316, 117] width 122 height 130
click at [284, 78] on div "hero . moveRight ( 2 ) hero . moveDown ( 1 ) hero . sneakRight ( 2 ) hero . mov…" at bounding box center [316, 117] width 122 height 130
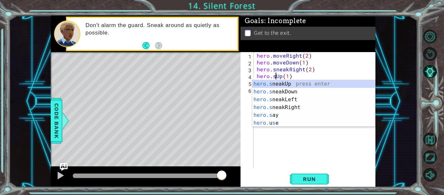
scroll to position [0, 2]
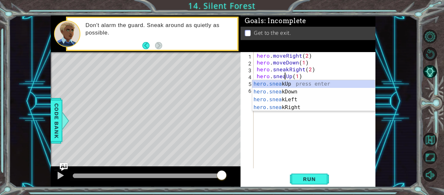
type textarea "hero.sneakUp(1)"
click at [286, 134] on div "hero . moveRight ( 2 ) hero . moveDown ( 1 ) hero . sneakRight ( 2 ) hero . sne…" at bounding box center [316, 117] width 122 height 130
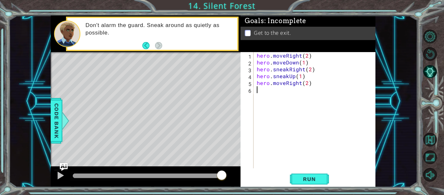
scroll to position [0, 0]
click at [285, 83] on div "hero . moveRight ( 2 ) hero . moveDown ( 1 ) hero . sneakRight ( 2 ) hero . sne…" at bounding box center [316, 117] width 122 height 130
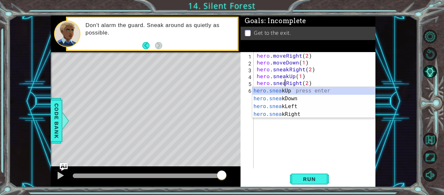
type textarea "hero.sneakRight(2)"
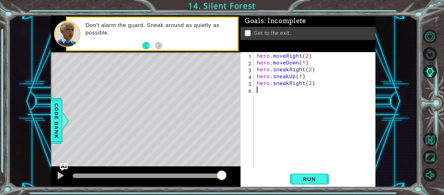
click at [301, 132] on div "hero . moveRight ( 2 ) hero . moveDown ( 1 ) hero . sneakRight ( 2 ) hero . sne…" at bounding box center [316, 117] width 122 height 130
click at [313, 178] on span "Run" at bounding box center [309, 178] width 26 height 6
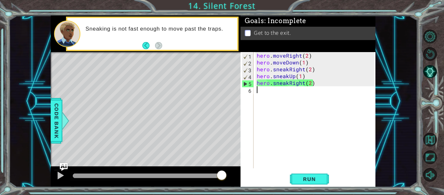
click at [301, 83] on div "hero . moveRight ( 2 ) hero . moveDown ( 1 ) hero . sneakRight ( 2 ) hero . sne…" at bounding box center [316, 117] width 122 height 130
click at [286, 83] on div "hero . moveRight ( 2 ) hero . moveDown ( 1 ) hero . sneakRight ( 2 ) hero . sne…" at bounding box center [316, 117] width 122 height 130
click at [288, 83] on div "hero . moveRight ( 2 ) hero . moveDown ( 1 ) hero . sneakRight ( 2 ) hero . sne…" at bounding box center [316, 117] width 122 height 130
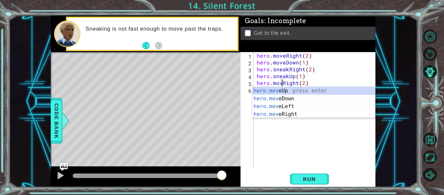
type textarea "hero.moveRight(2)"
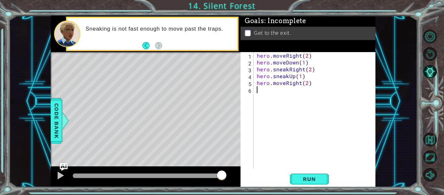
click at [305, 143] on div "hero . moveRight ( 2 ) hero . moveDown ( 1 ) hero . sneakRight ( 2 ) hero . sne…" at bounding box center [316, 117] width 122 height 130
click at [310, 178] on span "Run" at bounding box center [309, 178] width 26 height 6
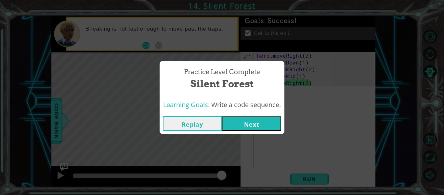
click at [250, 128] on button "Next" at bounding box center [251, 123] width 59 height 15
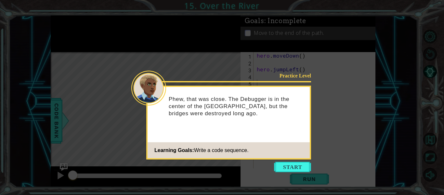
click at [288, 160] on icon at bounding box center [222, 97] width 444 height 195
click at [288, 169] on button "Start" at bounding box center [292, 166] width 37 height 10
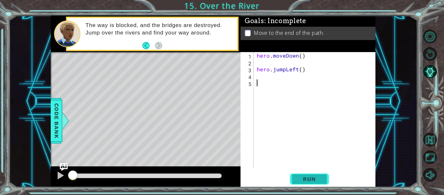
click at [300, 176] on span "Run" at bounding box center [309, 178] width 26 height 6
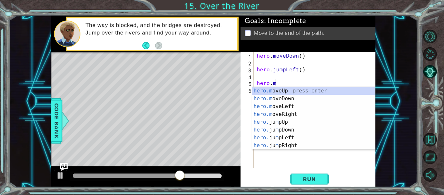
scroll to position [0, 1]
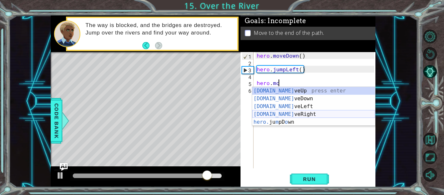
click at [274, 114] on div "[DOMAIN_NAME] veUp press enter [DOMAIN_NAME] veDown press enter [DOMAIN_NAME] v…" at bounding box center [313, 114] width 123 height 55
type textarea "hero.moveRight(1)"
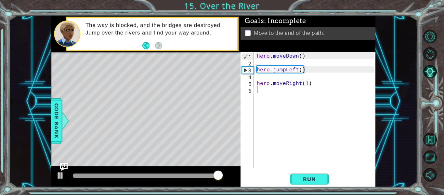
click at [258, 90] on div "hero . moveDown ( ) hero . jumpLeft ( ) hero . moveRight ( 1 )" at bounding box center [316, 117] width 122 height 130
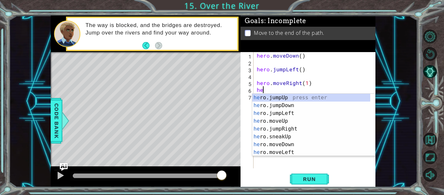
scroll to position [0, 0]
type textarea "hero."
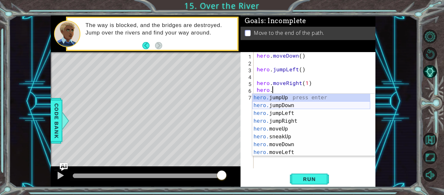
click at [270, 106] on div "hero. jumpUp press enter hero. jumpDown press enter hero. jumpLeft press enter …" at bounding box center [311, 133] width 118 height 78
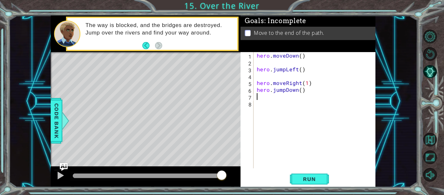
scroll to position [0, 0]
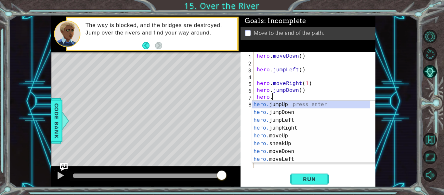
type textarea "hero."
click at [286, 126] on div "hero. jumpUp press enter hero. jumpDown press enter hero. jumpLeft press enter …" at bounding box center [311, 139] width 118 height 78
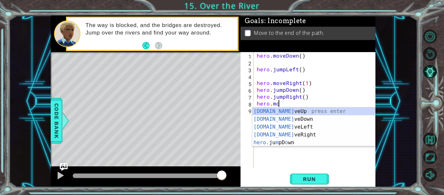
scroll to position [0, 1]
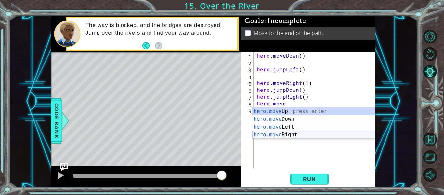
click at [275, 135] on div "hero.move Up press enter hero.move Down press enter hero.move Left press enter …" at bounding box center [313, 130] width 123 height 47
type textarea "hero.moveRight(1)"
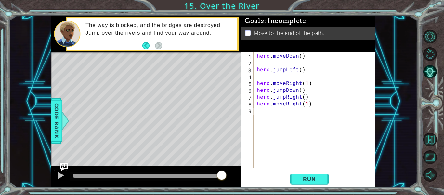
click at [263, 114] on div "hero . moveDown ( ) hero . jumpLeft ( ) hero . moveRight ( 1 ) hero . jumpDown …" at bounding box center [316, 117] width 122 height 130
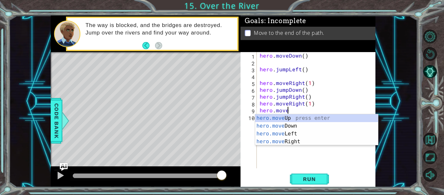
scroll to position [0, 2]
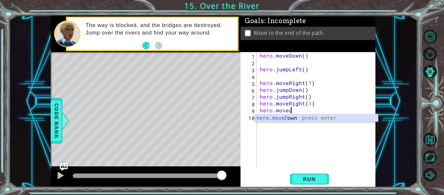
click at [267, 118] on div "hero.moveD own press enter" at bounding box center [316, 125] width 123 height 23
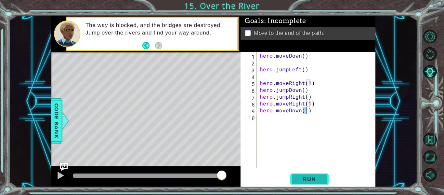
click at [308, 176] on span "Run" at bounding box center [309, 178] width 26 height 6
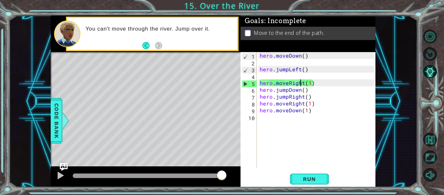
click at [301, 83] on div "hero . moveDown ( ) hero . jumpLeft ( ) hero . moveRight ( 1 ) hero . jumpDown …" at bounding box center [317, 117] width 119 height 130
click at [303, 83] on div "hero . moveDown ( ) hero . jumpLeft ( ) hero . moveRight ( 1 ) hero . jumpDown …" at bounding box center [317, 117] width 119 height 130
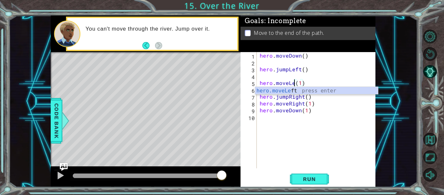
scroll to position [0, 3]
type textarea "hero.moveLeft(1)"
click at [303, 161] on div "hero . moveDown ( ) hero . jumpLeft ( ) hero . moveLeft ( 1 ) hero . jumpDown (…" at bounding box center [317, 117] width 119 height 130
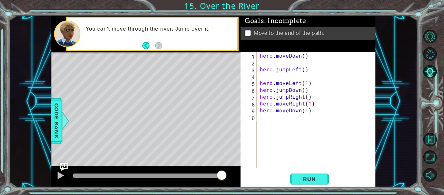
scroll to position [0, 0]
click at [304, 175] on button "Run" at bounding box center [309, 178] width 39 height 13
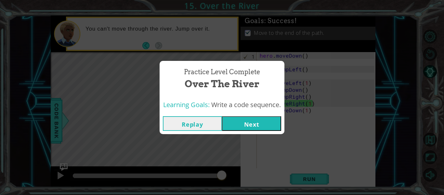
click at [261, 126] on button "Next" at bounding box center [251, 123] width 59 height 15
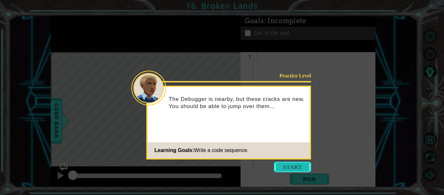
click at [299, 167] on button "Start" at bounding box center [292, 166] width 37 height 10
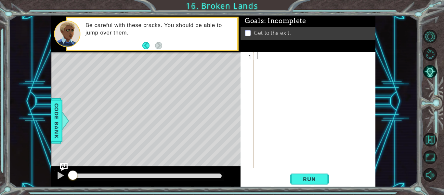
type textarea "m"
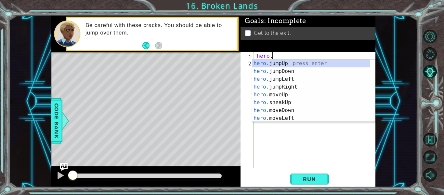
scroll to position [0, 1]
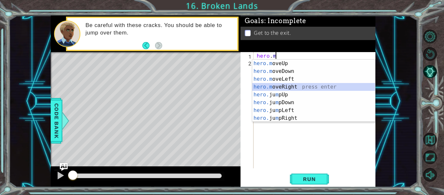
click at [288, 87] on div "hero.m oveUp press enter hero.m oveDown press enter hero.m oveLeft press enter …" at bounding box center [313, 98] width 123 height 78
type textarea "hero.moveRight(1)"
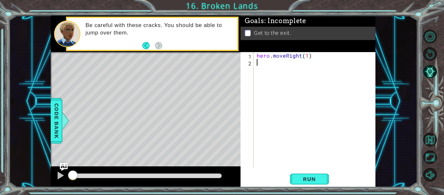
click at [263, 66] on div "hero . moveRight ( 1 )" at bounding box center [316, 117] width 122 height 130
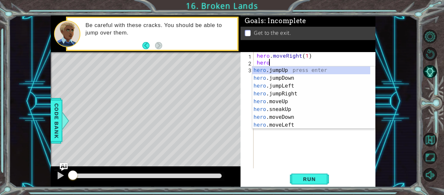
type textarea "hero."
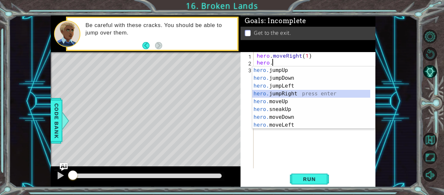
click at [273, 94] on div "hero. jumpUp press enter hero. jumpDown press enter hero. jumpLeft press enter …" at bounding box center [311, 105] width 118 height 78
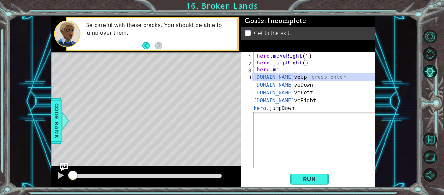
scroll to position [0, 1]
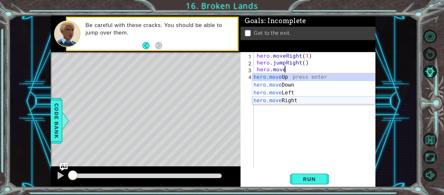
click at [275, 98] on div "hero.move Up press enter hero.move Down press enter hero.move Left press enter …" at bounding box center [313, 96] width 123 height 47
type textarea "hero.moveRight(1)"
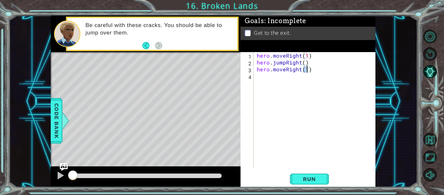
click at [269, 78] on div "hero . moveRight ( 1 ) hero . jumpRight ( ) hero . moveRight ( 1 )" at bounding box center [316, 117] width 122 height 130
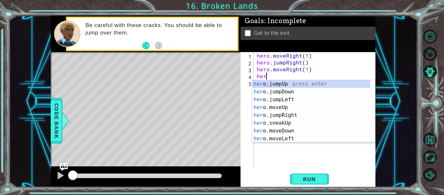
scroll to position [0, 0]
type textarea "hero."
click at [272, 83] on div "hero. jumpUp press enter hero. jumpDown press enter hero. jumpLeft press enter …" at bounding box center [311, 119] width 118 height 78
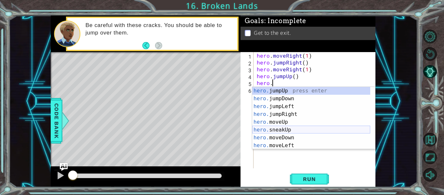
scroll to position [0, 1]
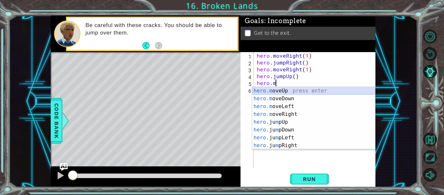
click at [277, 93] on div "hero.m oveUp press enter hero.m oveDown press enter hero.m oveLeft press enter …" at bounding box center [313, 126] width 123 height 78
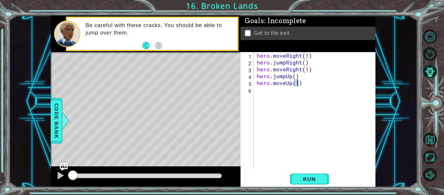
click at [263, 90] on div "hero . moveRight ( 1 ) hero . jumpRight ( ) hero . moveRight ( 1 ) hero . jumpU…" at bounding box center [316, 117] width 122 height 130
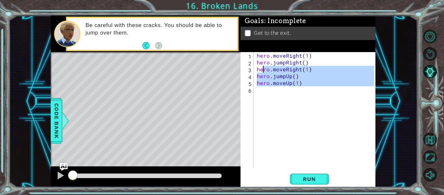
type textarea "hero.moveRight(1) hero.jumpUp()"
click at [263, 90] on div "hero . moveRight ( 1 ) hero . jumpRight ( ) hero . moveRight ( 1 ) hero . jumpU…" at bounding box center [314, 110] width 119 height 116
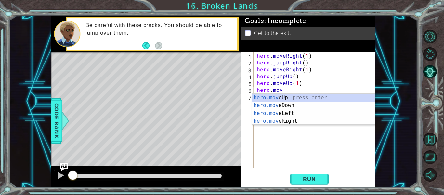
scroll to position [0, 1]
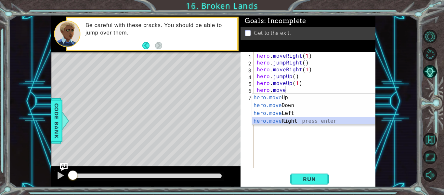
click at [281, 119] on div "hero.move Up press enter hero.move Down press enter hero.move Left press enter …" at bounding box center [313, 117] width 123 height 47
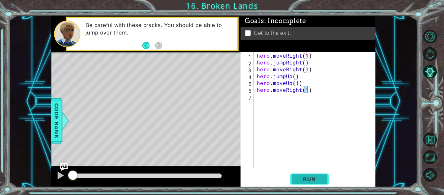
type textarea "hero.moveRight(1)"
click at [309, 180] on span "Run" at bounding box center [309, 178] width 26 height 6
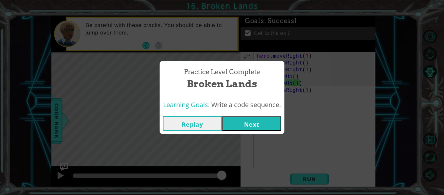
click at [252, 125] on button "Next" at bounding box center [251, 123] width 59 height 15
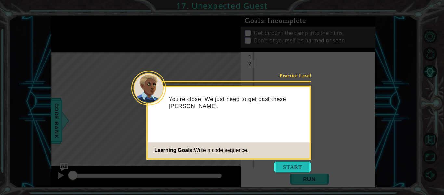
click at [288, 162] on button "Start" at bounding box center [292, 166] width 37 height 10
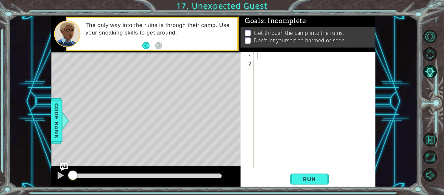
click at [256, 58] on div at bounding box center [316, 117] width 122 height 130
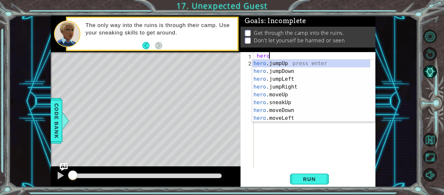
scroll to position [0, 1]
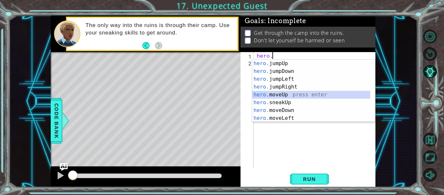
click at [282, 94] on div "hero. jumpUp press enter hero. jumpDown press enter hero. jumpLeft press enter …" at bounding box center [311, 98] width 118 height 78
type textarea "hero.moveUp(1)"
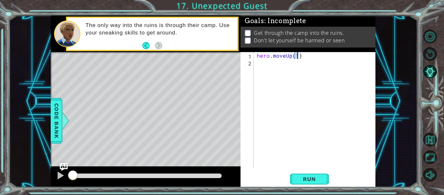
click at [265, 69] on div "hero . moveUp ( 1 )" at bounding box center [316, 117] width 122 height 130
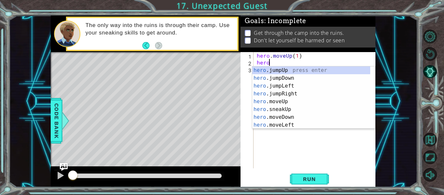
type textarea "hero."
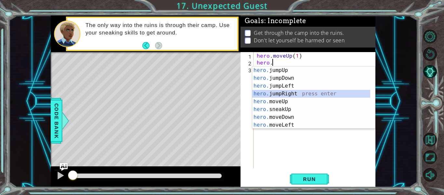
click at [280, 95] on div "hero. jumpUp press enter hero. jumpDown press enter hero. jumpLeft press enter …" at bounding box center [311, 105] width 118 height 78
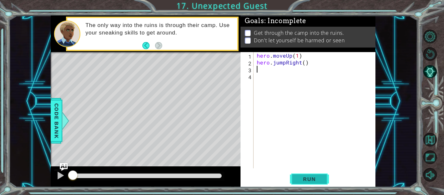
click at [321, 177] on span "Run" at bounding box center [309, 178] width 26 height 6
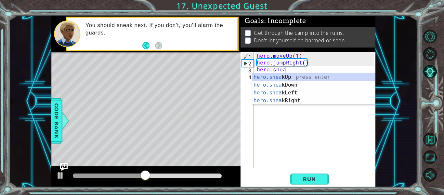
scroll to position [0, 2]
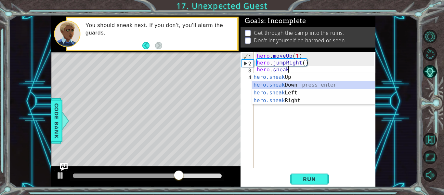
click at [285, 83] on div "hero.sneak Up press enter hero.sneak Down press enter hero.sneak Left press ent…" at bounding box center [313, 96] width 123 height 47
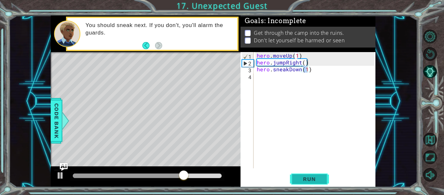
click at [313, 181] on span "Run" at bounding box center [309, 178] width 26 height 6
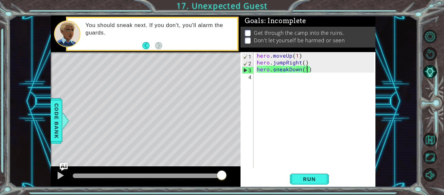
click at [299, 70] on div "hero . moveUp ( 1 ) hero . jumpRight ( ) hero . sneakDown ( 1 )" at bounding box center [316, 117] width 122 height 130
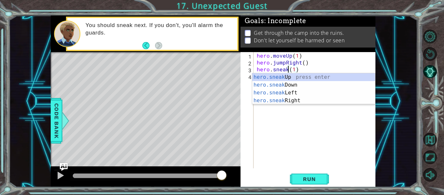
scroll to position [0, 2]
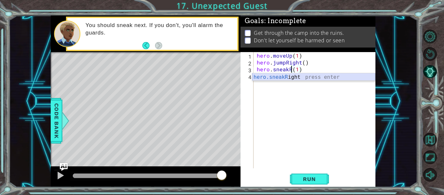
click at [300, 75] on div "hero.sneakR ight press enter" at bounding box center [313, 84] width 123 height 23
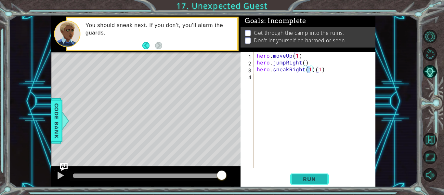
click at [319, 179] on span "Run" at bounding box center [309, 178] width 26 height 6
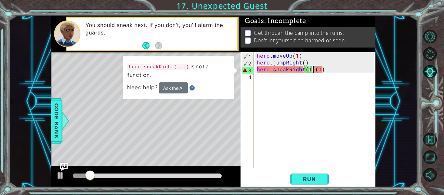
click at [314, 70] on div "hero . moveUp ( 1 ) hero . jumpRight ( ) hero . sneakRight ( 1 ) ( 1 )" at bounding box center [316, 117] width 122 height 130
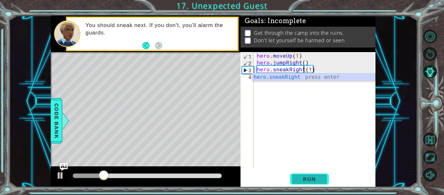
click at [315, 180] on span "Run" at bounding box center [309, 178] width 26 height 6
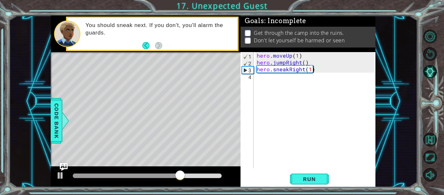
click at [315, 70] on div "hero . moveUp ( 1 ) hero . jumpRight ( ) hero . sneakRight ( 1 )" at bounding box center [316, 117] width 122 height 130
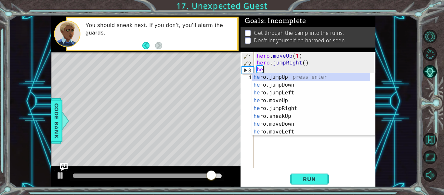
scroll to position [0, 0]
type textarea "h"
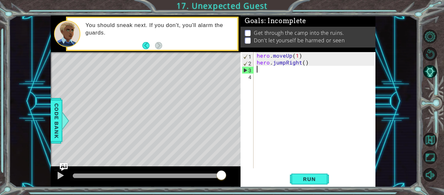
click at [299, 56] on div "hero . moveUp ( 1 ) hero . jumpRight ( )" at bounding box center [316, 117] width 122 height 130
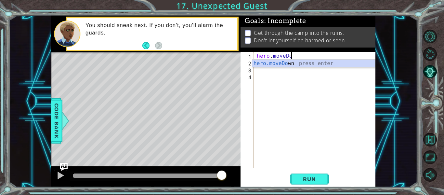
scroll to position [0, 2]
type textarea "hero.moveDown"
click at [289, 75] on div "hero . moveDown hero . jumpRight ( )" at bounding box center [316, 117] width 122 height 130
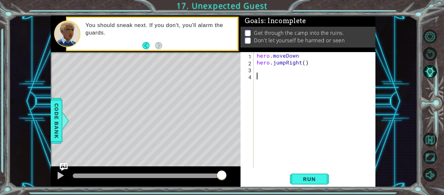
scroll to position [0, 0]
click at [287, 70] on div "hero . moveDown hero . jumpRight ( )" at bounding box center [316, 117] width 122 height 130
click at [298, 62] on div "hero . moveDown hero . jumpRight ( )" at bounding box center [316, 117] width 122 height 130
click at [300, 62] on div "hero . moveDown hero . jumpRight ( )" at bounding box center [316, 117] width 122 height 130
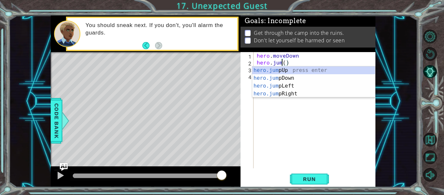
scroll to position [0, 2]
click at [263, 81] on div "hero.jump Up press enter hero.jump Down press enter hero.jump Left press enter …" at bounding box center [313, 89] width 123 height 47
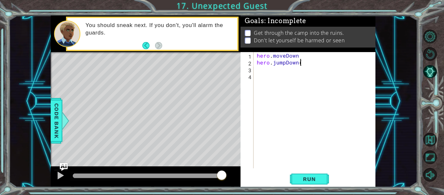
scroll to position [0, 2]
type textarea "hero.jumpDown()"
click at [259, 69] on div "hero . moveDown hero . jumpDown ( )" at bounding box center [316, 117] width 122 height 130
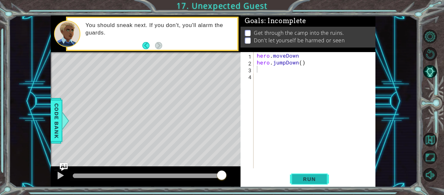
click at [318, 180] on span "Run" at bounding box center [309, 178] width 26 height 6
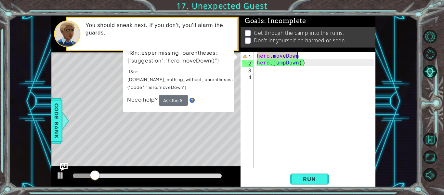
click at [302, 56] on div "hero . moveDown hero . jumpDown ( )" at bounding box center [316, 117] width 122 height 130
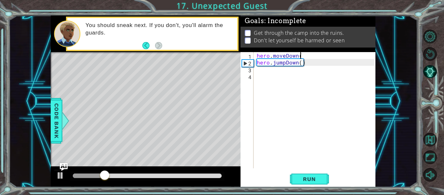
scroll to position [0, 3]
click at [310, 177] on span "Run" at bounding box center [309, 178] width 26 height 6
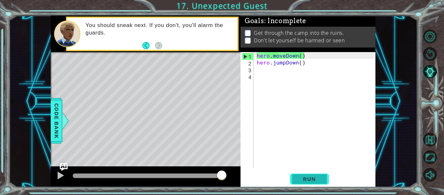
click at [316, 178] on span "Run" at bounding box center [309, 178] width 26 height 6
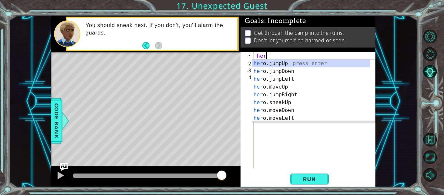
scroll to position [0, 0]
type textarea "h"
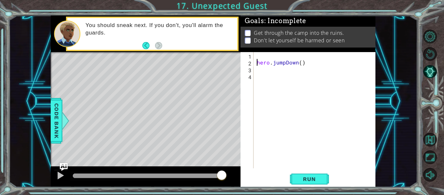
click at [257, 63] on div "hero . jumpDown ( )" at bounding box center [316, 117] width 122 height 130
type textarea "hero.jumpDown()"
click at [303, 176] on span "Run" at bounding box center [309, 178] width 26 height 6
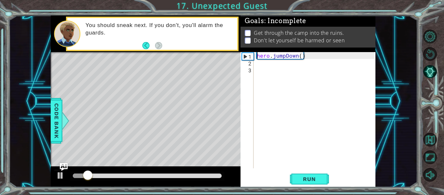
click at [262, 65] on div "hero . jumpDown ( )" at bounding box center [316, 117] width 122 height 130
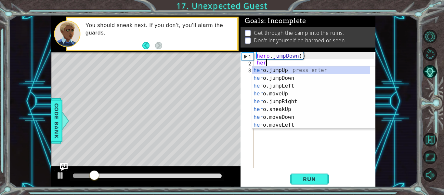
scroll to position [0, 0]
type textarea "hero."
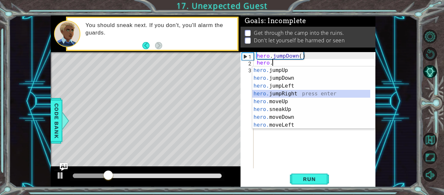
click at [284, 93] on div "hero. jumpUp press enter hero. jumpDown press enter hero. jumpLeft press enter …" at bounding box center [311, 105] width 118 height 78
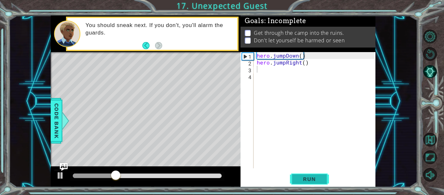
click at [301, 179] on span "Run" at bounding box center [309, 178] width 26 height 6
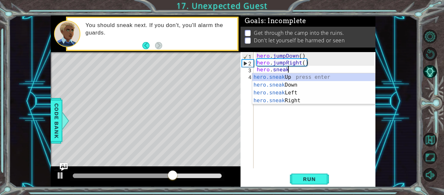
scroll to position [0, 2]
click at [281, 77] on div "hero.sneak Up press enter hero.sneak Down press enter hero.sneak Left press ent…" at bounding box center [313, 96] width 123 height 47
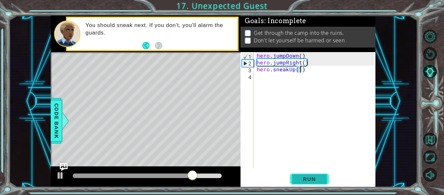
type textarea "hero.sneakUp(1)"
click at [308, 174] on button "Run" at bounding box center [309, 178] width 39 height 13
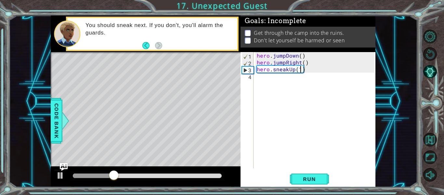
click at [267, 83] on div "hero . jumpDown ( ) hero . jumpRight ( ) hero . sneakUp ( 1 )" at bounding box center [316, 117] width 122 height 130
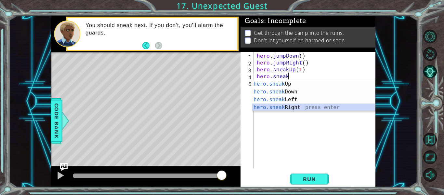
click at [301, 108] on div "hero.sneak Up press enter hero.sneak Down press enter hero.sneak Left press ent…" at bounding box center [313, 103] width 123 height 47
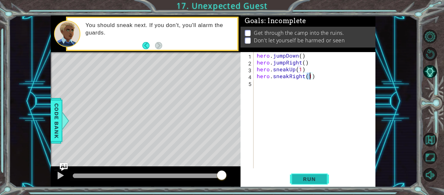
type textarea "hero.sneakRight(1)"
click at [311, 176] on span "Run" at bounding box center [309, 178] width 26 height 6
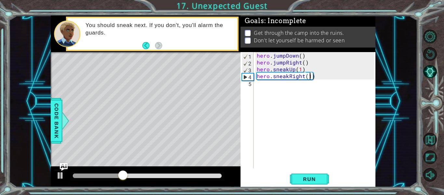
click at [264, 85] on div "hero . jumpDown ( ) hero . jumpRight ( ) hero . sneakUp ( 1 ) hero . sneakRight…" at bounding box center [316, 117] width 122 height 130
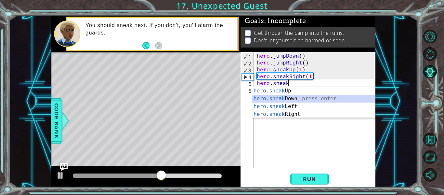
click at [295, 100] on div "hero.sneak Up press enter hero.sneak Down press enter hero.sneak Left press ent…" at bounding box center [313, 110] width 123 height 47
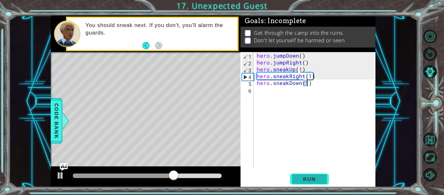
type textarea "hero.sneakDown(1)"
click at [299, 174] on button "Run" at bounding box center [309, 178] width 39 height 13
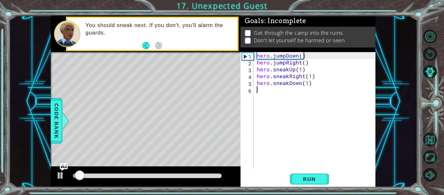
click at [270, 88] on div "hero . jumpDown ( ) hero . jumpRight ( ) hero . sneakUp ( 1 ) hero . sneakRight…" at bounding box center [316, 117] width 122 height 130
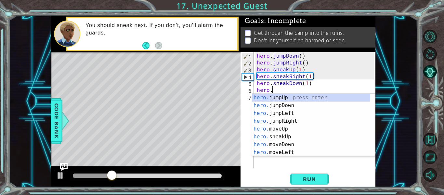
scroll to position [0, 1]
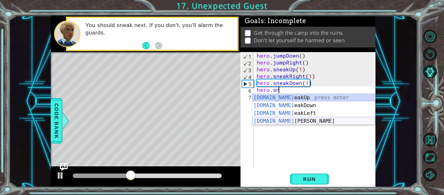
click at [297, 121] on div "[DOMAIN_NAME] eakUp press enter [DOMAIN_NAME] eakDown press enter [DOMAIN_NAME]…" at bounding box center [313, 117] width 123 height 47
type textarea "hero.sneakRight(1)"
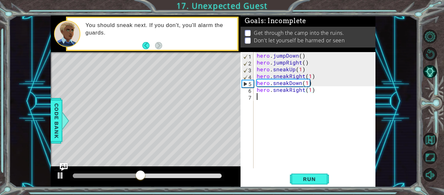
click at [280, 97] on div "hero . jumpDown ( ) hero . jumpRight ( ) hero . sneakUp ( 1 ) hero . sneakRight…" at bounding box center [316, 117] width 122 height 130
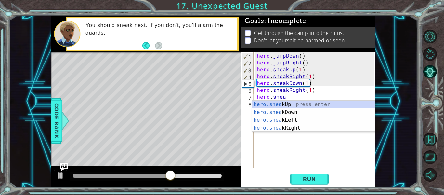
scroll to position [0, 2]
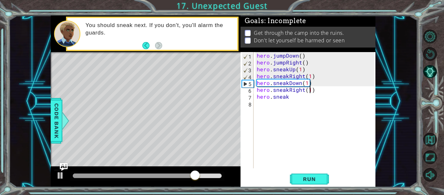
click at [310, 90] on div "hero . jumpDown ( ) hero . jumpRight ( ) hero . sneakUp ( 1 ) hero . sneakRight…" at bounding box center [316, 117] width 122 height 130
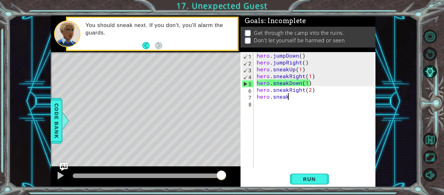
click at [288, 97] on div "hero . jumpDown ( ) hero . jumpRight ( ) hero . sneakUp ( 1 ) hero . sneakRight…" at bounding box center [316, 117] width 122 height 130
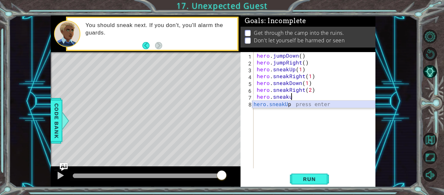
click at [288, 104] on div "hero.sneakU p press enter" at bounding box center [313, 111] width 123 height 23
type textarea "hero.sneakUp(1)"
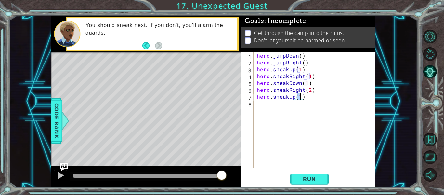
click at [269, 102] on div "hero . jumpDown ( ) hero . jumpRight ( ) hero . sneakUp ( 1 ) hero . sneakRight…" at bounding box center [316, 117] width 122 height 130
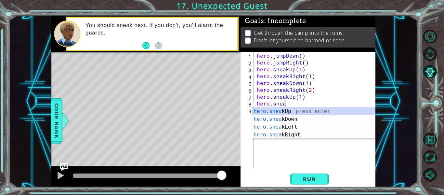
scroll to position [0, 2]
click at [272, 136] on div "hero.sneak Up press enter hero.sneak Down press enter hero.sneak Left press ent…" at bounding box center [313, 130] width 123 height 47
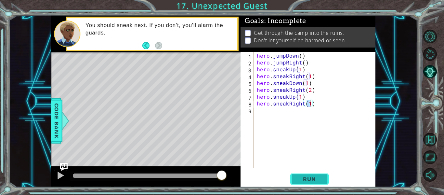
type textarea "hero.sneakRight(1)"
click at [305, 178] on span "Run" at bounding box center [309, 178] width 26 height 6
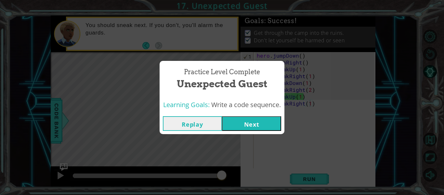
click at [261, 123] on button "Next" at bounding box center [251, 123] width 59 height 15
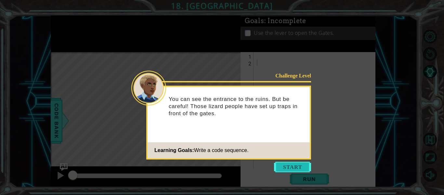
click at [285, 165] on button "Start" at bounding box center [292, 166] width 37 height 10
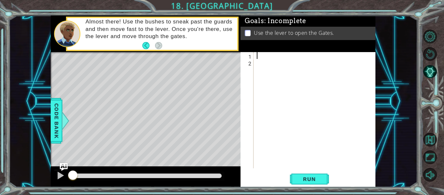
click at [263, 57] on div at bounding box center [316, 117] width 122 height 130
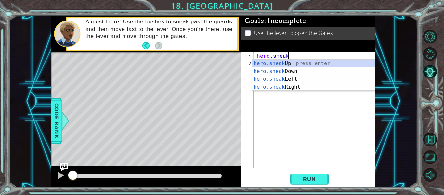
scroll to position [0, 2]
click at [290, 86] on div "hero.sneak Up press enter hero.sneak Down press enter hero.sneak Left press ent…" at bounding box center [313, 82] width 123 height 47
type textarea "hero.sneakRight(1)"
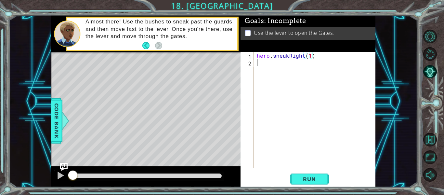
click at [263, 64] on div "hero . sneakRight ( 1 )" at bounding box center [316, 117] width 122 height 130
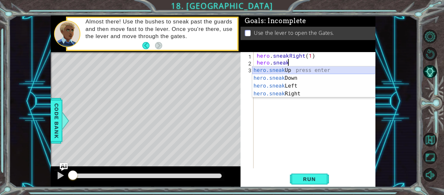
click at [295, 69] on div "hero.sneak Up press enter hero.sneak Down press enter hero.sneak Left press ent…" at bounding box center [313, 89] width 123 height 47
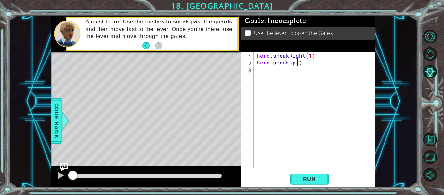
type textarea "hero.sneakUp(2)"
click at [266, 71] on div "hero . sneakRight ( 1 ) hero . sneakUp ( 2 )" at bounding box center [316, 117] width 122 height 130
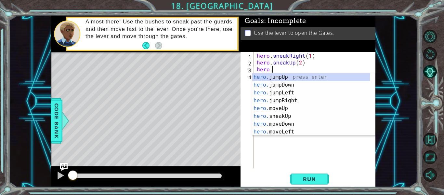
scroll to position [0, 1]
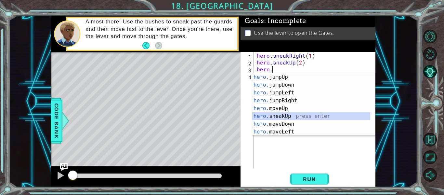
click at [267, 117] on div "hero. jumpUp press enter hero. jumpDown press enter hero. jumpLeft press enter …" at bounding box center [311, 112] width 118 height 78
type textarea "hero.sneakUp(1)"
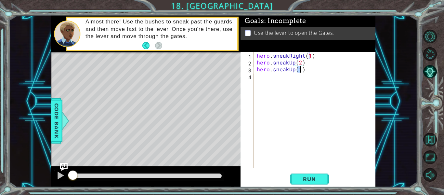
click at [260, 80] on div "hero . sneakRight ( 1 ) hero . sneakUp ( 2 ) hero . sneakUp ( 1 )" at bounding box center [316, 117] width 122 height 130
click at [317, 178] on span "Run" at bounding box center [309, 178] width 26 height 6
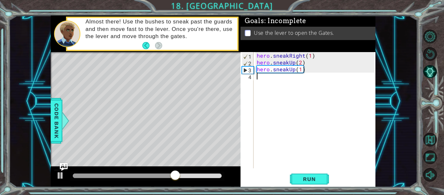
click at [300, 64] on div "hero . sneakRight ( 1 ) hero . sneakUp ( 2 ) hero . sneakUp ( 1 )" at bounding box center [316, 117] width 122 height 130
type textarea "hero.sneakUp(1)"
click at [309, 182] on span "Run" at bounding box center [309, 178] width 26 height 6
click at [266, 83] on div "hero . sneakRight ( 1 ) hero . sneakUp ( 1 ) hero . sneakUp ( 1 )" at bounding box center [316, 117] width 122 height 130
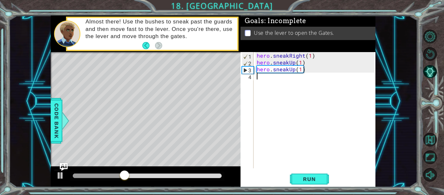
scroll to position [0, 0]
click at [304, 69] on div "hero . sneakRight ( 1 ) hero . sneakUp ( 1 ) hero . sneakUp ( 1 )" at bounding box center [316, 117] width 122 height 130
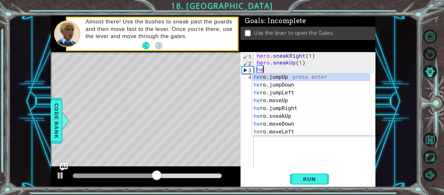
type textarea "h"
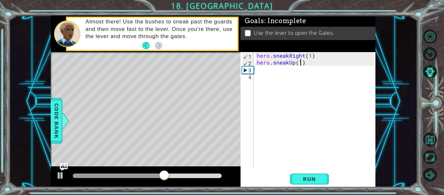
click at [300, 63] on div "hero . sneakRight ( 1 ) hero . sneakUp ( 1 )" at bounding box center [316, 117] width 122 height 130
type textarea "hero.sneakUp(2)"
click at [261, 67] on div "hero . sneakRight ( 1 ) hero . sneakUp ( 2 )" at bounding box center [316, 117] width 122 height 130
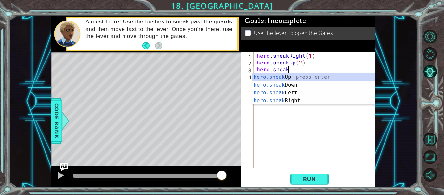
scroll to position [0, 2]
click at [280, 100] on div "hero.sneak Up press enter hero.sneak Down press enter hero.sneak Left press ent…" at bounding box center [313, 96] width 123 height 47
type textarea "hero.sneakRight(1)"
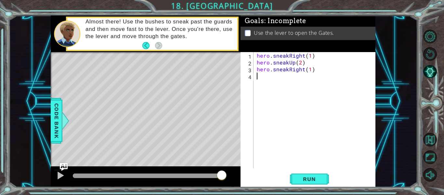
click at [261, 80] on div "hero . sneakRight ( 1 ) hero . sneakUp ( 2 ) hero . sneakRight ( 1 )" at bounding box center [316, 117] width 122 height 130
type textarea "hero.sneakUp()"
click at [257, 84] on div "hero . sneakRight ( 1 ) hero . sneakUp ( 2 ) hero . sneakRight ( 1 ) hero . sne…" at bounding box center [316, 117] width 122 height 130
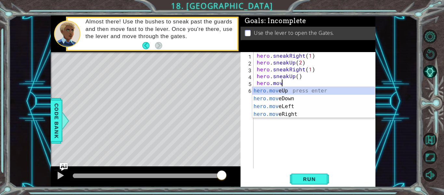
scroll to position [0, 1]
click at [279, 111] on div "hero.move Up press enter hero.move Down press enter hero.move Left press enter …" at bounding box center [313, 110] width 123 height 47
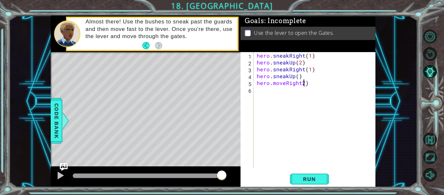
scroll to position [0, 3]
click at [299, 83] on div "hero . sneakRight ( 1 ) hero . sneakUp ( 2 ) hero . sneakRight ( 1 ) hero . sne…" at bounding box center [316, 117] width 122 height 130
type textarea "hero.moveRight(2)"
click at [261, 91] on div "hero . sneakRight ( 1 ) hero . sneakUp ( 2 ) hero . sneakRight ( 1 ) hero . sne…" at bounding box center [316, 117] width 122 height 130
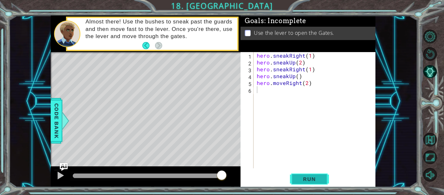
click at [312, 174] on button "Run" at bounding box center [309, 178] width 39 height 13
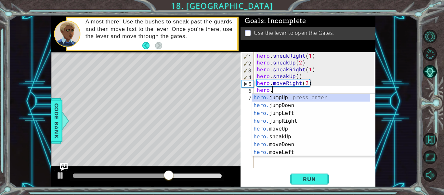
scroll to position [0, 1]
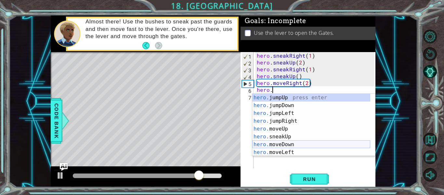
click at [291, 144] on div "hero. jumpUp press enter hero. jumpDown press enter hero. jumpLeft press enter …" at bounding box center [311, 133] width 118 height 78
type textarea "hero.moveDown(1)"
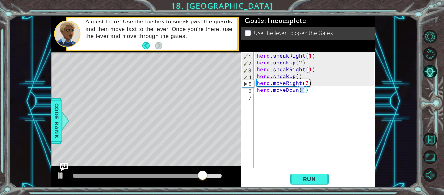
click at [258, 94] on div "hero . sneakRight ( 1 ) hero . sneakUp ( 2 ) hero . sneakRight ( 1 ) hero . sne…" at bounding box center [316, 117] width 122 height 130
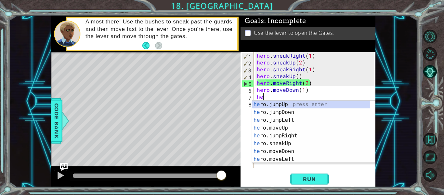
scroll to position [0, 0]
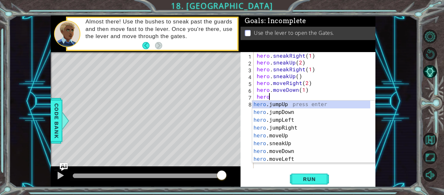
type textarea "hero."
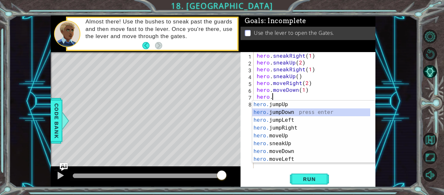
click at [280, 114] on div "hero. jumpUp press enter hero. jumpDown press enter hero. jumpLeft press enter …" at bounding box center [311, 139] width 118 height 78
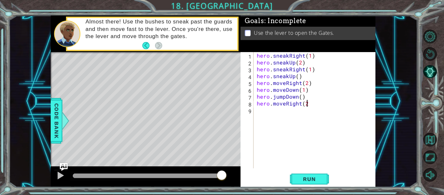
scroll to position [0, 3]
type textarea "hero.moveRight(2)"
click at [260, 109] on div "hero . sneakRight ( 1 ) hero . sneakUp ( 2 ) hero . sneakRight ( 1 ) hero . sne…" at bounding box center [316, 117] width 122 height 130
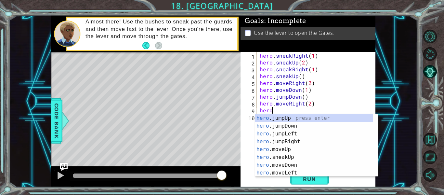
type textarea "hero."
click at [277, 119] on div "hero. jumpUp press enter hero. jumpDown press enter hero. jumpLeft press enter …" at bounding box center [314, 153] width 118 height 78
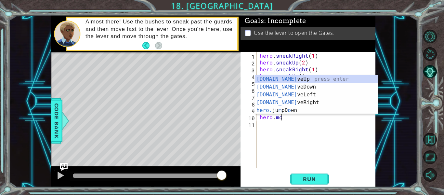
scroll to position [0, 1]
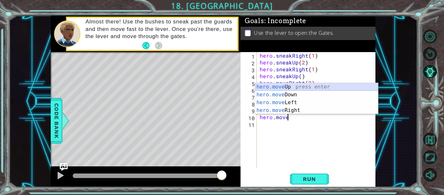
click at [295, 85] on div "hero.move Up press enter hero.move Down press enter hero.move Left press enter …" at bounding box center [316, 106] width 123 height 47
type textarea "hero.moveUp(1)"
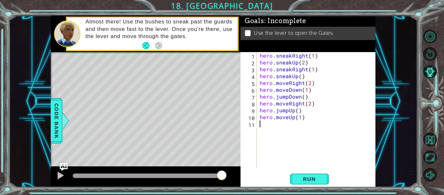
click at [266, 130] on div "hero . sneakRight ( 1 ) hero . sneakUp ( 2 ) hero . sneakRight ( 1 ) hero . sne…" at bounding box center [317, 117] width 119 height 130
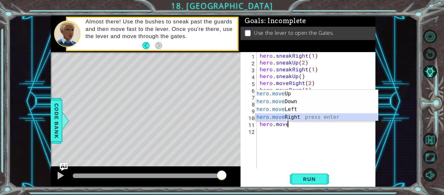
click at [289, 118] on div "hero.move Up press enter hero.move Down press enter hero.move Left press enter …" at bounding box center [316, 113] width 123 height 47
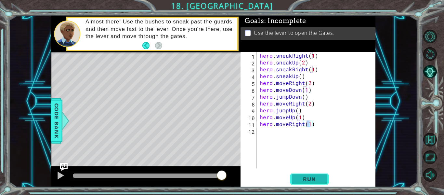
click at [309, 177] on span "Run" at bounding box center [309, 178] width 26 height 6
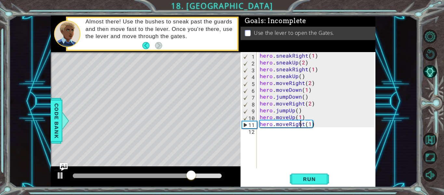
click at [300, 124] on div "hero . sneakRight ( 1 ) hero . sneakUp ( 2 ) hero . sneakRight ( 1 ) hero . sne…" at bounding box center [317, 117] width 119 height 130
click at [303, 124] on div "hero . sneakRight ( 1 ) hero . sneakUp ( 2 ) hero . sneakRight ( 1 ) hero . sne…" at bounding box center [317, 117] width 119 height 130
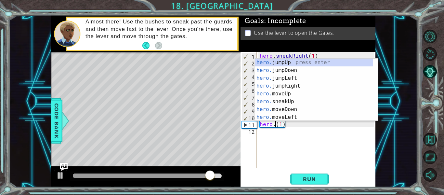
click at [284, 124] on div "hero . sneakRight ( 1 ) hero . sneakUp ( 2 ) hero . sneakRight ( 1 ) hero . sne…" at bounding box center [317, 117] width 119 height 130
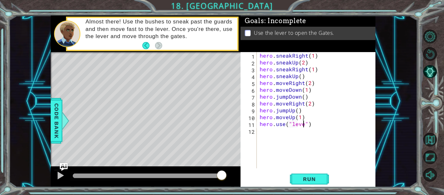
scroll to position [0, 3]
type textarea "hero.use("lever")"
click at [312, 176] on span "Run" at bounding box center [309, 178] width 26 height 6
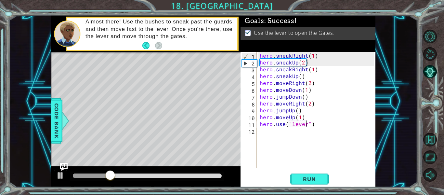
click at [268, 131] on div "hero . sneakRight ( 1 ) hero . sneakUp ( 2 ) hero . sneakRight ( 1 ) hero . sne…" at bounding box center [317, 117] width 119 height 130
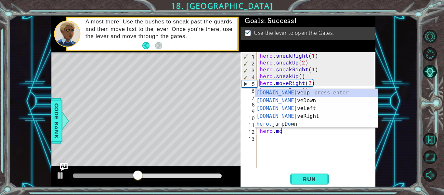
scroll to position [0, 1]
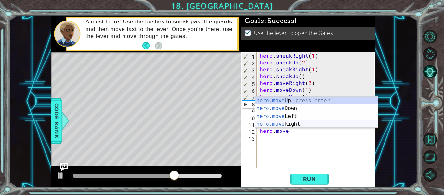
click at [294, 124] on div "hero.move Up press enter hero.move Down press enter hero.move Left press enter …" at bounding box center [316, 119] width 123 height 47
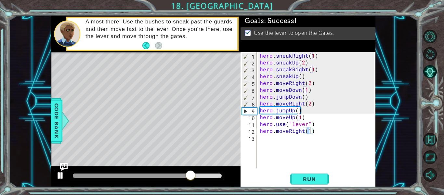
type textarea "hero.moveRight(1)"
click at [61, 173] on div at bounding box center [60, 175] width 8 height 8
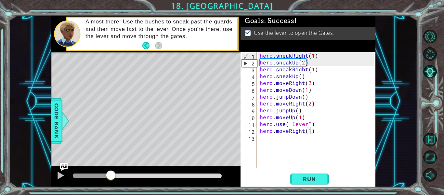
drag, startPoint x: 191, startPoint y: 173, endPoint x: 111, endPoint y: 176, distance: 80.6
click at [111, 176] on div at bounding box center [111, 176] width 12 height 12
click at [321, 177] on span "Run" at bounding box center [309, 178] width 26 height 6
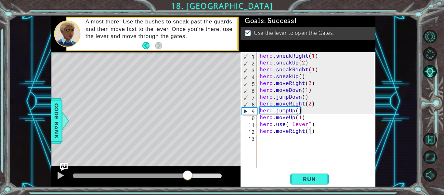
drag, startPoint x: 88, startPoint y: 173, endPoint x: 188, endPoint y: 172, distance: 100.4
click at [188, 172] on div at bounding box center [188, 176] width 12 height 12
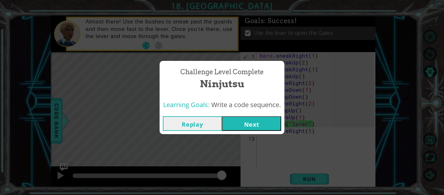
click at [254, 121] on button "Next" at bounding box center [251, 123] width 59 height 15
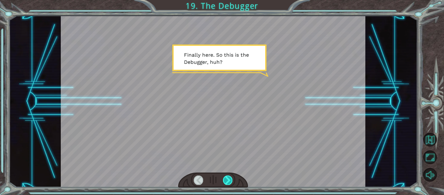
click at [228, 182] on div at bounding box center [227, 179] width 9 height 9
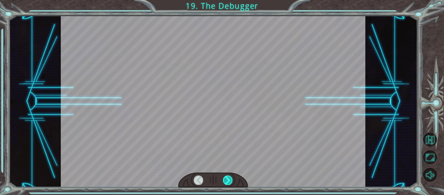
click at [228, 182] on div at bounding box center [227, 179] width 9 height 9
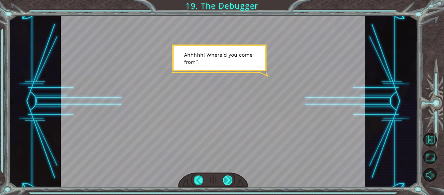
click at [228, 182] on div at bounding box center [227, 179] width 9 height 9
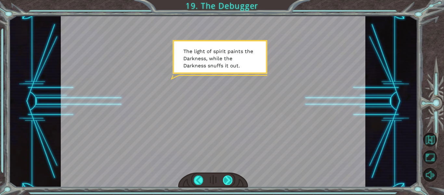
click at [228, 182] on div at bounding box center [227, 179] width 9 height 9
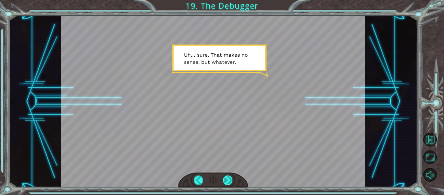
click at [228, 182] on div at bounding box center [227, 179] width 9 height 9
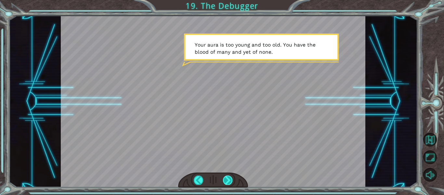
click at [228, 182] on div at bounding box center [227, 179] width 9 height 9
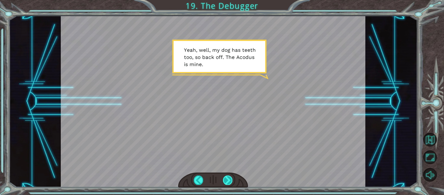
click at [228, 182] on div at bounding box center [227, 179] width 9 height 9
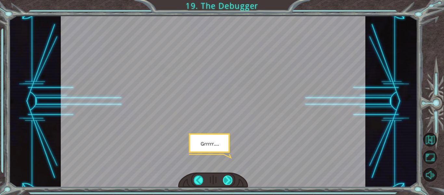
click at [228, 182] on div at bounding box center [227, 179] width 9 height 9
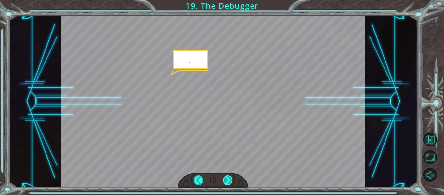
click at [228, 182] on div at bounding box center [227, 179] width 9 height 9
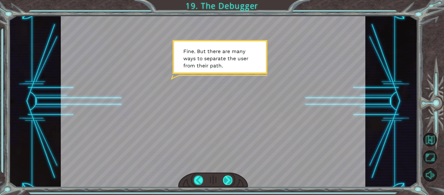
click at [228, 182] on div at bounding box center [227, 179] width 9 height 9
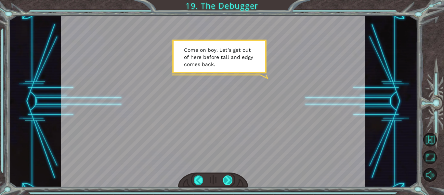
click at [225, 176] on div at bounding box center [227, 179] width 9 height 9
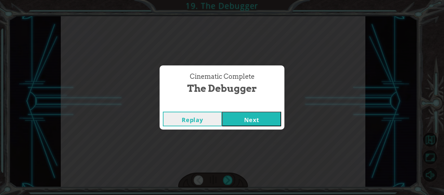
click at [254, 117] on button "Next" at bounding box center [251, 118] width 59 height 15
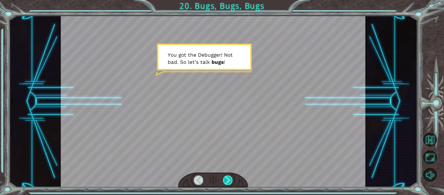
click at [231, 176] on div at bounding box center [227, 179] width 9 height 9
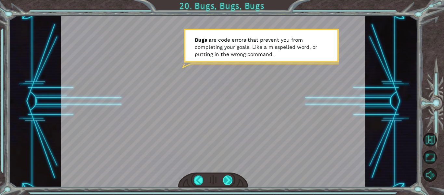
click at [227, 179] on div at bounding box center [227, 179] width 9 height 9
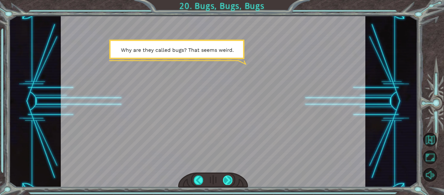
click at [227, 179] on div at bounding box center [227, 179] width 9 height 9
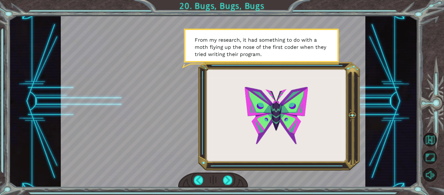
drag, startPoint x: 227, startPoint y: 179, endPoint x: 223, endPoint y: 178, distance: 5.0
click at [223, 178] on div at bounding box center [213, 179] width 70 height 15
click at [229, 179] on div at bounding box center [227, 179] width 9 height 9
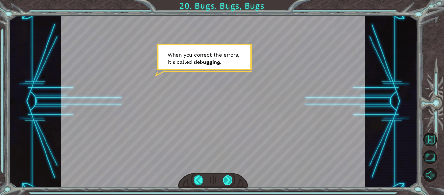
click at [227, 179] on div at bounding box center [227, 179] width 9 height 9
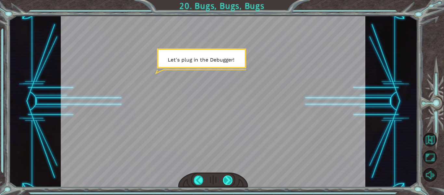
click at [227, 179] on div at bounding box center [227, 179] width 9 height 9
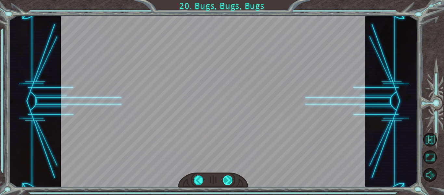
click at [227, 179] on div at bounding box center [227, 179] width 9 height 9
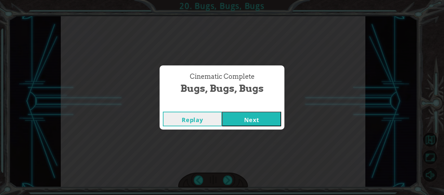
click at [266, 116] on button "Next" at bounding box center [251, 118] width 59 height 15
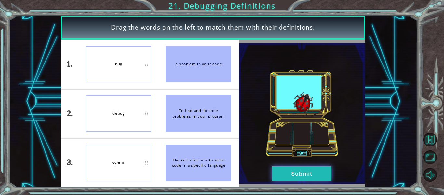
click at [298, 177] on button "Submit" at bounding box center [301, 173] width 59 height 15
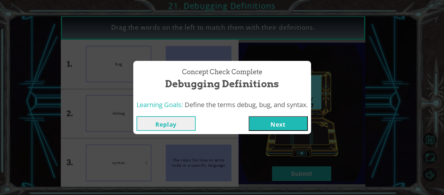
click at [293, 120] on button "Next" at bounding box center [278, 123] width 59 height 15
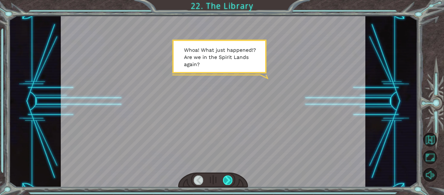
click at [228, 176] on div at bounding box center [227, 179] width 9 height 9
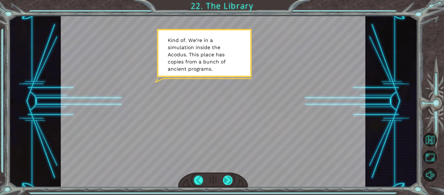
click at [228, 176] on div at bounding box center [227, 179] width 9 height 9
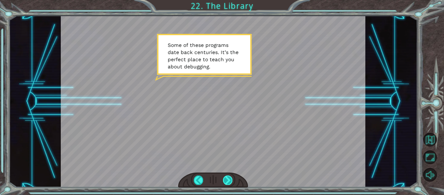
click at [228, 176] on div at bounding box center [227, 179] width 9 height 9
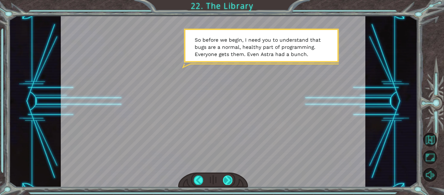
click at [228, 176] on div at bounding box center [227, 179] width 9 height 9
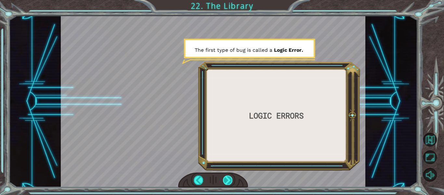
click at [228, 176] on div at bounding box center [227, 179] width 9 height 9
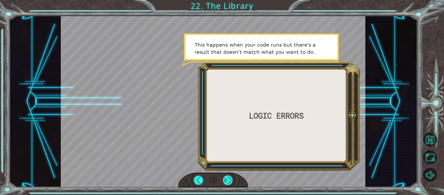
click at [228, 176] on div at bounding box center [227, 179] width 9 height 9
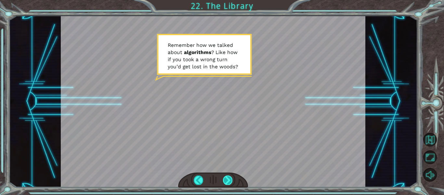
click at [228, 176] on div at bounding box center [227, 179] width 9 height 9
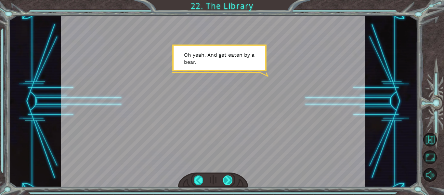
click at [228, 176] on div at bounding box center [227, 179] width 9 height 9
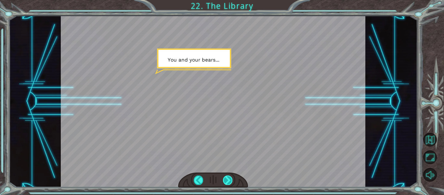
click at [228, 176] on div at bounding box center [227, 179] width 9 height 9
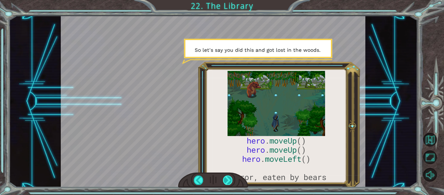
click at [228, 176] on div at bounding box center [227, 179] width 9 height 9
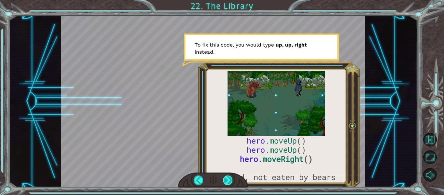
click at [228, 176] on div at bounding box center [227, 179] width 9 height 9
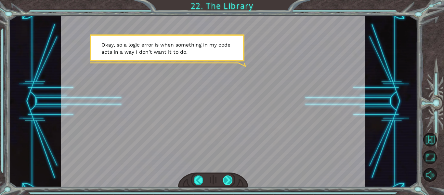
click at [228, 176] on div at bounding box center [227, 179] width 9 height 9
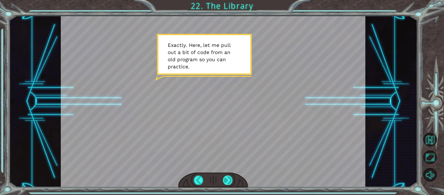
click at [228, 176] on div at bounding box center [227, 179] width 9 height 9
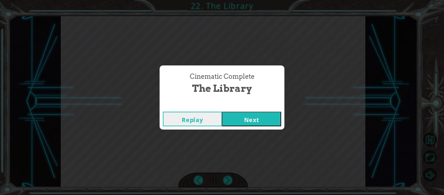
click at [273, 120] on button "Next" at bounding box center [251, 118] width 59 height 15
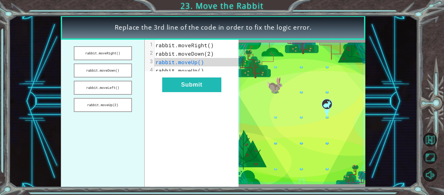
click at [276, 93] on img at bounding box center [301, 113] width 127 height 141
click at [208, 47] on span "rabbit.moveRight()" at bounding box center [184, 45] width 58 height 7
click at [122, 53] on button "rabbit.moveRight()" at bounding box center [103, 53] width 58 height 14
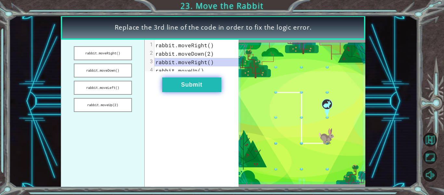
click at [169, 86] on button "Submit" at bounding box center [191, 84] width 59 height 15
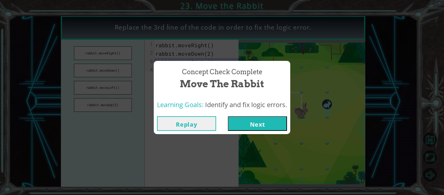
click at [250, 125] on button "Next" at bounding box center [257, 123] width 59 height 15
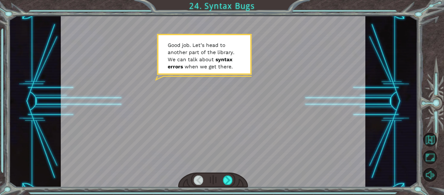
click at [212, 175] on div at bounding box center [213, 179] width 70 height 15
click at [225, 180] on div at bounding box center [227, 179] width 9 height 9
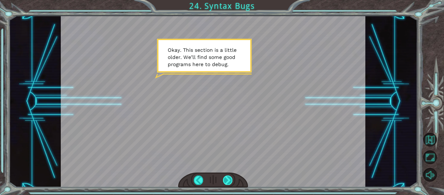
click at [226, 180] on div at bounding box center [227, 179] width 9 height 9
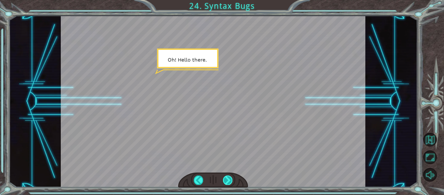
click at [226, 179] on div at bounding box center [227, 179] width 9 height 9
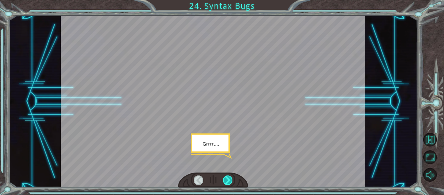
click at [226, 179] on div at bounding box center [227, 179] width 9 height 9
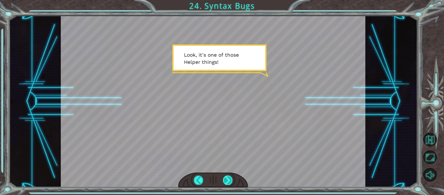
click at [228, 179] on div at bounding box center [227, 179] width 9 height 9
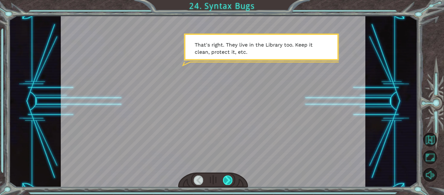
click at [228, 181] on div at bounding box center [227, 179] width 9 height 9
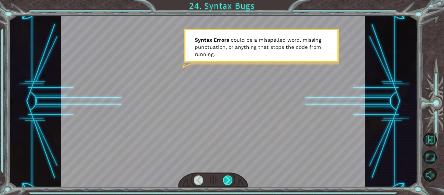
click at [228, 181] on div at bounding box center [227, 179] width 9 height 9
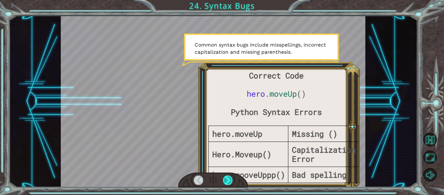
click at [227, 181] on div at bounding box center [227, 179] width 9 height 9
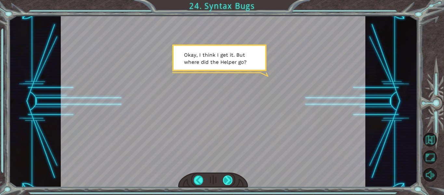
click at [227, 181] on div at bounding box center [227, 179] width 9 height 9
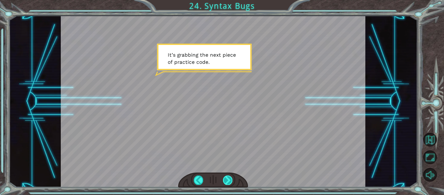
click at [226, 180] on div at bounding box center [227, 179] width 9 height 9
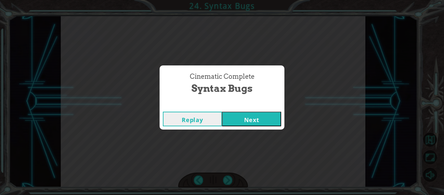
click at [257, 121] on button "Next" at bounding box center [251, 118] width 59 height 15
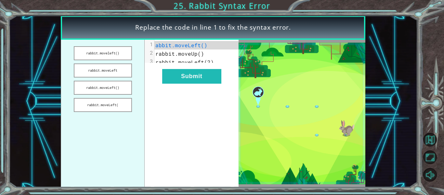
click at [156, 46] on span "abbit.moveLeft()" at bounding box center [181, 45] width 52 height 7
click at [118, 54] on button "rabbit.moveleft()" at bounding box center [103, 53] width 58 height 14
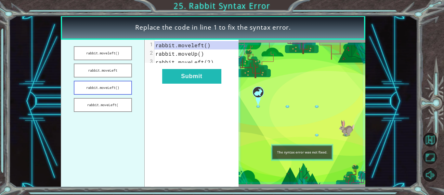
click at [112, 90] on button "rabbit.moveLeft()" at bounding box center [103, 88] width 58 height 14
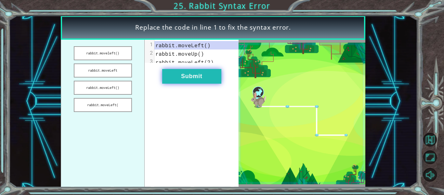
click at [171, 83] on button "Submit" at bounding box center [191, 76] width 59 height 15
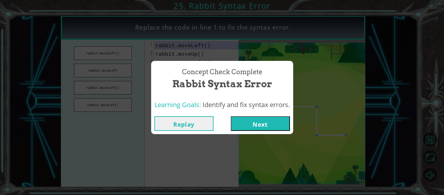
click at [246, 124] on button "Next" at bounding box center [260, 123] width 59 height 15
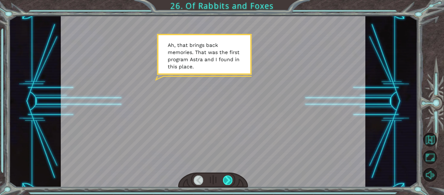
click at [229, 179] on div at bounding box center [227, 179] width 9 height 9
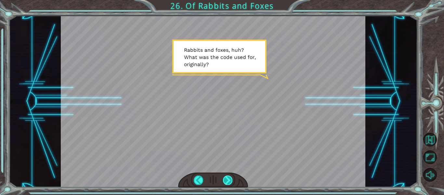
click at [227, 176] on div at bounding box center [227, 179] width 9 height 9
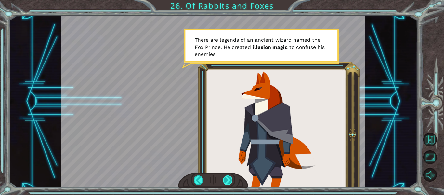
click at [228, 177] on div at bounding box center [227, 179] width 9 height 9
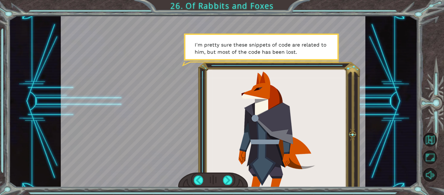
click at [236, 176] on div at bounding box center [213, 179] width 70 height 15
click at [227, 179] on div at bounding box center [227, 179] width 9 height 9
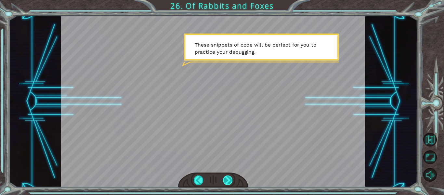
click at [228, 179] on div at bounding box center [227, 179] width 9 height 9
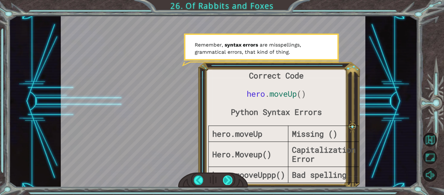
click at [224, 177] on div at bounding box center [227, 179] width 9 height 9
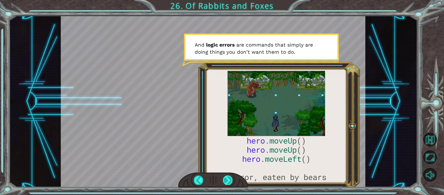
click at [225, 177] on div at bounding box center [227, 179] width 9 height 9
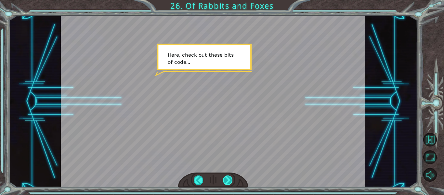
click at [226, 178] on div at bounding box center [227, 179] width 9 height 9
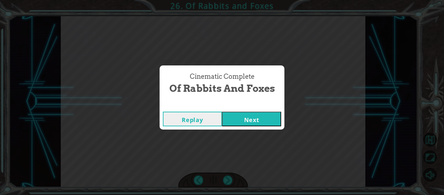
click at [234, 121] on button "Next" at bounding box center [251, 118] width 59 height 15
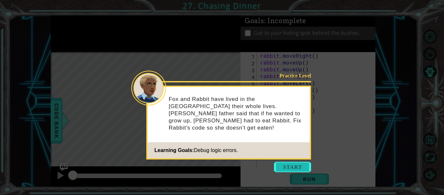
click at [288, 165] on button "Start" at bounding box center [292, 166] width 37 height 10
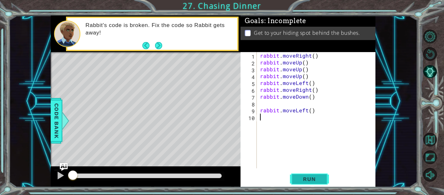
click at [310, 177] on span "Run" at bounding box center [309, 178] width 26 height 6
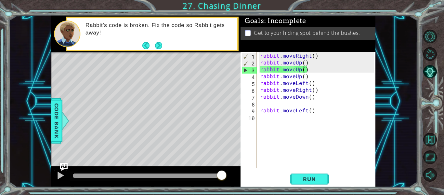
click at [305, 68] on div "rabbit . moveRight ( ) rabbit . moveUp ( ) rabbit . moveUp ( ) rabbit . moveUp …" at bounding box center [318, 117] width 119 height 130
type textarea "rabbit.moveUp()"
click at [307, 71] on div "rabbit . moveRight ( ) rabbit . moveUp ( ) rabbit . moveUp ( ) rabbit . moveUp …" at bounding box center [318, 117] width 119 height 130
click at [318, 157] on div "rabbit . moveRight ( ) rabbit . moveUp ( ) rabbit . moveUp ( ) rabbit . moveUp …" at bounding box center [318, 117] width 119 height 130
click at [304, 180] on span "Run" at bounding box center [309, 178] width 26 height 6
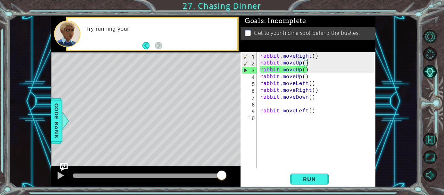
click at [306, 65] on div "rabbit . moveRight ( ) rabbit . moveUp ( ) rabbit . moveUp ( ) rabbit . moveUp …" at bounding box center [318, 117] width 119 height 130
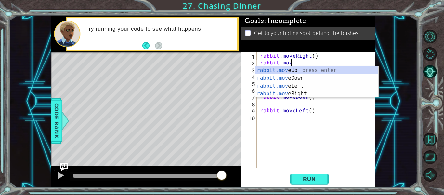
scroll to position [0, 2]
click at [314, 56] on div "rabbit . moveRight ( ) rabbit . move rabbit . moveUp ( ) rabbit . moveUp ( ) ra…" at bounding box center [318, 117] width 119 height 130
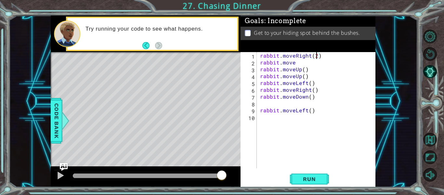
click at [295, 64] on div "rabbit . moveRight ( 2 ) rabbit . move rabbit . moveUp ( ) rabbit . moveUp ( ) …" at bounding box center [318, 117] width 119 height 130
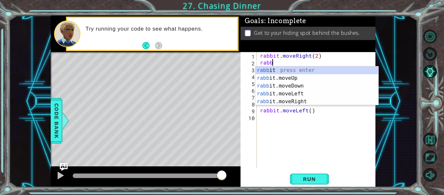
scroll to position [0, 0]
type textarea "r"
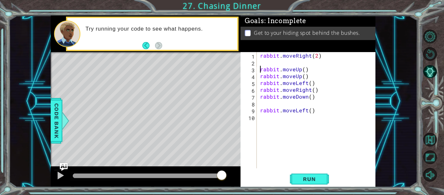
click at [261, 72] on div "rabbit . moveRight ( 2 ) rabbit . moveUp ( ) rabbit . moveUp ( ) rabbit . moveL…" at bounding box center [318, 117] width 119 height 130
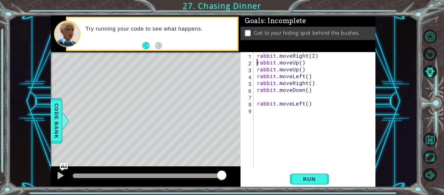
click at [301, 65] on div "rabbit . moveRight ( 2 ) rabbit . moveUp ( ) rabbit . moveUp ( ) rabbit . moveL…" at bounding box center [316, 117] width 122 height 130
click at [300, 178] on span "Run" at bounding box center [309, 178] width 26 height 6
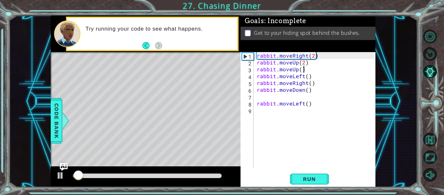
click at [303, 68] on div "rabbit . moveRight ( 2 ) rabbit . moveUp ( 2 ) rabbit . moveUp ( ) rabbit . mov…" at bounding box center [316, 117] width 122 height 130
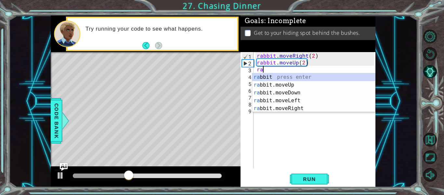
scroll to position [0, 0]
type textarea "r"
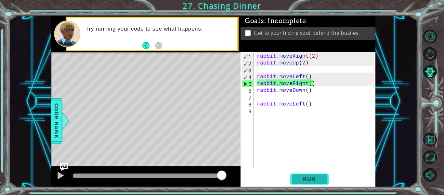
click at [302, 181] on span "Run" at bounding box center [309, 178] width 26 height 6
click at [308, 76] on div "rabbit . moveRight ( 2 ) rabbit . moveUp ( 2 ) rabbit . moveLeft ( ) rabbit . m…" at bounding box center [316, 117] width 122 height 130
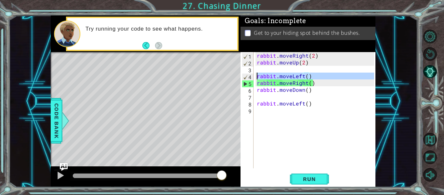
click at [253, 75] on div "4" at bounding box center [247, 76] width 11 height 7
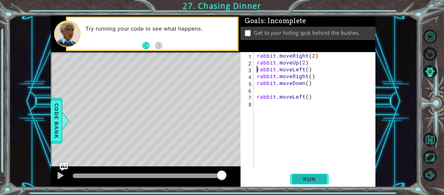
click at [323, 178] on button "Run" at bounding box center [309, 178] width 39 height 13
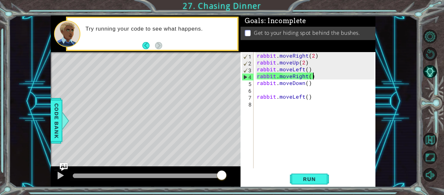
click at [314, 77] on div "rabbit . moveRight ( 2 ) rabbit . moveUp ( 2 ) rabbit . moveLeft ( ) rabbit . m…" at bounding box center [316, 117] width 122 height 130
click at [304, 76] on div "rabbit . moveRight ( 2 ) rabbit . moveUp ( 2 ) rabbit . moveLeft ( ) rabbit . m…" at bounding box center [316, 117] width 122 height 130
click at [306, 76] on div "rabbit . moveRight ( 2 ) rabbit . moveUp ( 2 ) rabbit . moveLeft ( ) rabbit . m…" at bounding box center [316, 117] width 122 height 130
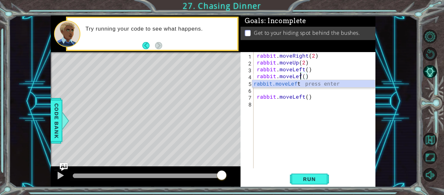
scroll to position [0, 3]
type textarea "rabbit.moveLeft()"
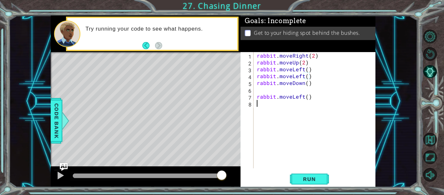
click at [301, 123] on div "rabbit . moveRight ( 2 ) rabbit . moveUp ( 2 ) rabbit . moveLeft ( ) rabbit . m…" at bounding box center [316, 117] width 122 height 130
click at [308, 77] on div "rabbit . moveRight ( 2 ) rabbit . moveUp ( 2 ) rabbit . moveLeft ( ) rabbit . m…" at bounding box center [316, 117] width 122 height 130
click at [310, 78] on div "rabbit . moveRight ( 2 ) rabbit . moveUp ( 2 ) rabbit . moveLeft ( ) rabbit . m…" at bounding box center [316, 117] width 122 height 130
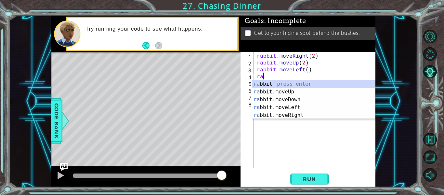
type textarea "r"
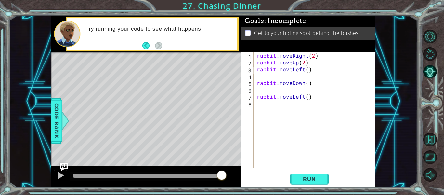
click at [307, 71] on div "rabbit . moveRight ( 2 ) rabbit . moveUp ( 2 ) rabbit . moveLeft ( ) rabbit . m…" at bounding box center [316, 117] width 122 height 130
click at [281, 83] on div "rabbit . moveRight ( 2 ) rabbit . moveUp ( 2 ) rabbit . moveLeft ( 2 ) rabbit .…" at bounding box center [316, 117] width 122 height 130
type textarea "rabbit.moveDown()"
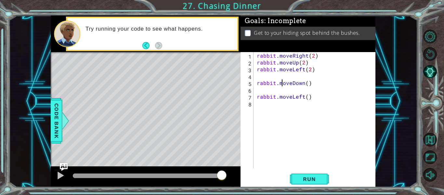
click at [292, 88] on div "rabbit . moveRight ( 2 ) rabbit . moveUp ( 2 ) rabbit . moveLeft ( 2 ) rabbit .…" at bounding box center [316, 117] width 122 height 130
click at [257, 84] on div "rabbit . moveRight ( 2 ) rabbit . moveUp ( 2 ) rabbit . moveLeft ( 2 ) rabbit .…" at bounding box center [316, 117] width 122 height 130
type textarea "rabbit.moveDown()"
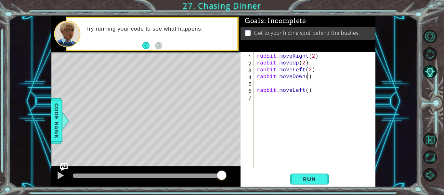
click at [307, 78] on div "rabbit . moveRight ( 2 ) rabbit . moveUp ( 2 ) rabbit . moveLeft ( 2 ) rabbit .…" at bounding box center [316, 117] width 122 height 130
click at [269, 84] on div "rabbit . moveRight ( 2 ) rabbit . moveUp ( 2 ) rabbit . moveLeft ( 2 ) rabbit .…" at bounding box center [316, 117] width 122 height 130
click at [257, 92] on div "rabbit . moveRight ( 2 ) rabbit . moveUp ( 2 ) rabbit . moveLeft ( 2 ) rabbit .…" at bounding box center [316, 117] width 122 height 130
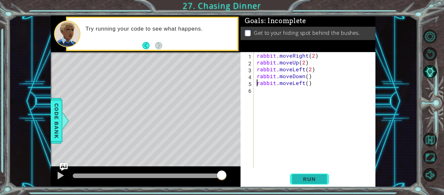
type textarea "rabbit.moveLeft()"
click at [309, 178] on span "Run" at bounding box center [309, 178] width 26 height 6
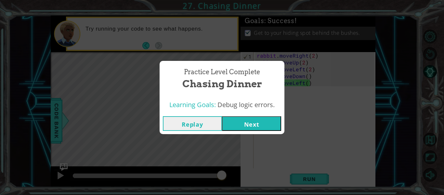
click at [257, 128] on button "Next" at bounding box center [251, 123] width 59 height 15
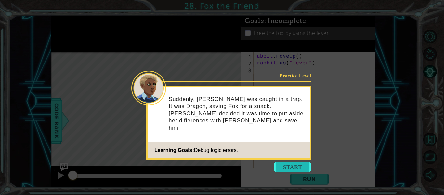
click at [289, 163] on button "Start" at bounding box center [292, 166] width 37 height 10
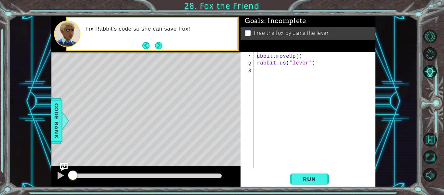
click at [257, 56] on div "abbit . moveUp ( ) rabbit . us ( "lever" )" at bounding box center [316, 117] width 122 height 130
type textarea "rabbit.moveUp()"
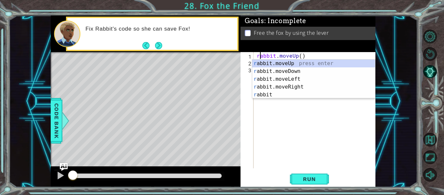
click at [276, 118] on div "rabbit . moveUp ( ) rabbit . us ( "lever" )" at bounding box center [316, 117] width 122 height 130
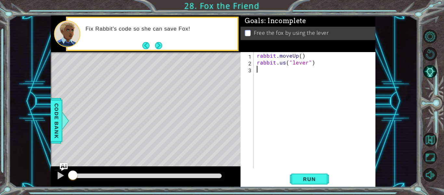
scroll to position [0, 0]
click at [284, 61] on div "rabbit . moveUp ( ) rabbit . us ( "lever" )" at bounding box center [316, 117] width 122 height 130
type textarea "rabbit.use("lever")"
click at [302, 175] on span "Run" at bounding box center [309, 178] width 26 height 6
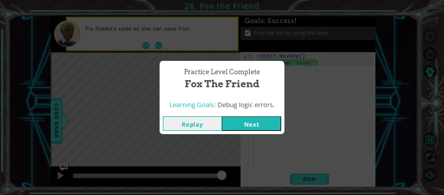
click at [262, 124] on button "Next" at bounding box center [251, 123] width 59 height 15
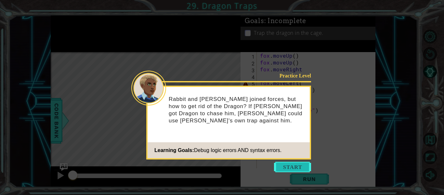
click at [291, 167] on button "Start" at bounding box center [292, 166] width 37 height 10
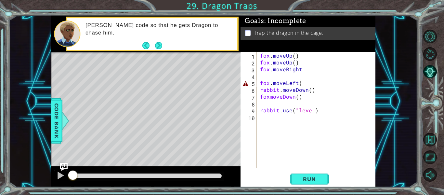
click at [299, 84] on div "fox . moveUp ( ) fox . moveUp ( ) fox . moveRight fox . moveLeft ( rabbit . mov…" at bounding box center [318, 117] width 119 height 130
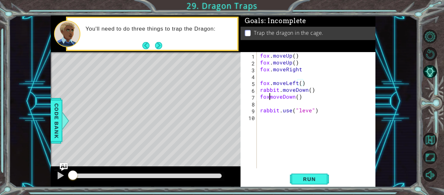
click at [269, 97] on div "fox . moveUp ( ) fox . moveUp ( ) fox . moveRight fox . moveLeft ( ) rabbit . m…" at bounding box center [318, 117] width 119 height 130
type textarea "fox.moveDown()"
click at [284, 114] on div "fox . moveUp ( ) fox . moveUp ( ) fox . moveRight fox . moveLeft ( ) rabbit . m…" at bounding box center [318, 117] width 119 height 130
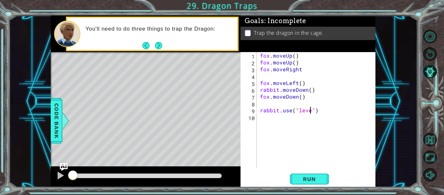
click at [310, 110] on div "fox . moveUp ( ) fox . moveUp ( ) fox . moveRight fox . moveLeft ( ) rabbit . m…" at bounding box center [318, 117] width 119 height 130
click at [306, 177] on span "Run" at bounding box center [309, 178] width 26 height 6
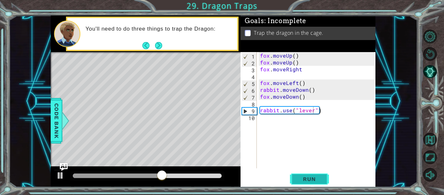
click at [317, 174] on button "Run" at bounding box center [309, 178] width 39 height 13
click at [307, 72] on div "fox . moveUp ( ) fox . moveUp ( ) fox . moveRight fox . moveLeft ( ) rabbit . m…" at bounding box center [318, 117] width 119 height 130
click at [301, 66] on div "fox . moveUp ( ) fox . moveUp ( ) fox . moveRight fox . moveLeft ( ) rabbit . m…" at bounding box center [318, 117] width 119 height 130
click at [294, 58] on div "fox . moveUp ( ) fox . moveUp ( ) fox . moveRight fox . moveLeft ( ) rabbit . m…" at bounding box center [318, 117] width 119 height 130
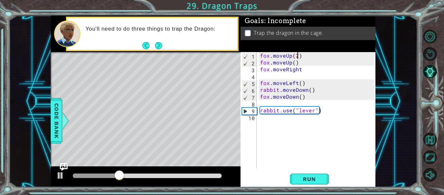
scroll to position [0, 2]
click at [300, 66] on div "fox . moveUp ( 2 ) fox . moveUp ( ) fox . moveRight fox . moveLeft ( ) rabbit .…" at bounding box center [318, 117] width 119 height 130
click at [300, 63] on div "fox . moveUp ( 2 ) fox . moveUp ( ) fox . moveRight fox . moveLeft ( ) rabbit .…" at bounding box center [318, 117] width 119 height 130
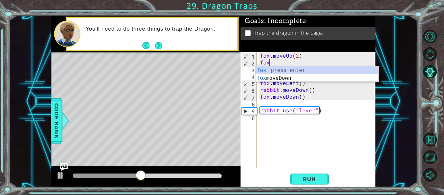
scroll to position [0, 0]
type textarea "f"
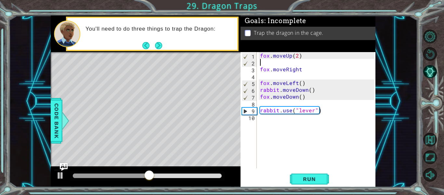
click at [261, 70] on div "fox . moveUp ( 2 ) fox . moveRight fox . moveLeft ( ) rabbit . moveDown ( ) fox…" at bounding box center [318, 117] width 119 height 130
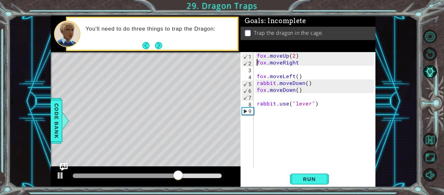
click at [296, 65] on div "fox . moveUp ( 2 ) fox . moveRight fox . moveLeft ( ) rabbit . moveDown ( ) fox…" at bounding box center [316, 117] width 122 height 130
click at [300, 63] on div "fox . moveUp ( 2 ) fox . moveRight ( ) fox . moveLeft ( ) rabbit . moveDown ( )…" at bounding box center [316, 117] width 122 height 130
type textarea "fox.moveRight()"
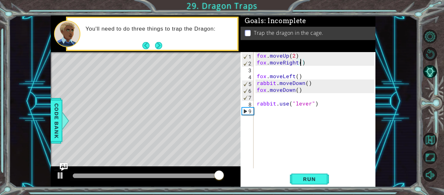
scroll to position [0, 3]
click at [262, 69] on div "fox . moveUp ( 2 ) fox . moveRight ( ) fox . moveLeft ( ) rabbit . moveDown ( )…" at bounding box center [316, 117] width 122 height 130
click at [260, 79] on div "fox . moveUp ( 2 ) fox . moveRight ( ) fox . moveLeft ( ) rabbit . moveDown ( )…" at bounding box center [316, 117] width 122 height 130
click at [296, 79] on div "fox . moveUp ( 2 ) fox . moveRight ( ) fox . moveLeft ( ) rabbit . moveDown ( )…" at bounding box center [316, 117] width 122 height 130
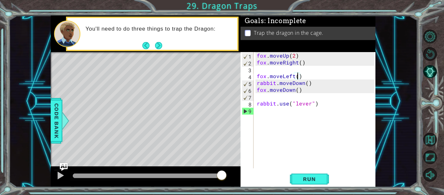
scroll to position [0, 3]
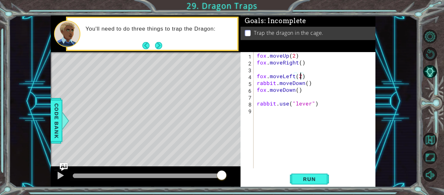
click at [300, 89] on div "fox . moveUp ( 2 ) fox . moveRight ( ) fox . moveLeft ( 2 ) rabbit . moveDown (…" at bounding box center [316, 117] width 122 height 130
click at [309, 83] on div "fox . moveUp ( 2 ) fox . moveRight ( ) fox . moveLeft ( 2 ) rabbit . moveDown (…" at bounding box center [316, 117] width 122 height 130
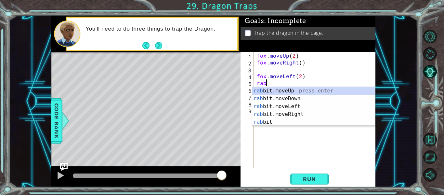
scroll to position [0, 0]
type textarea "r"
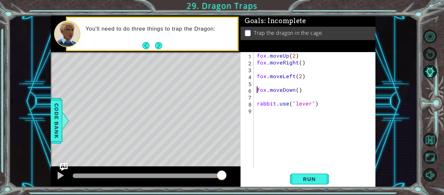
click at [258, 90] on div "fox . moveUp ( 2 ) fox . moveRight ( ) fox . moveLeft ( 2 ) fox . moveDown ( ) …" at bounding box center [316, 117] width 122 height 130
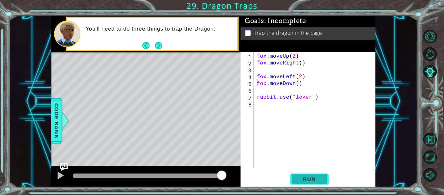
type textarea "fox.moveDown()"
click at [298, 184] on button "Run" at bounding box center [309, 178] width 39 height 13
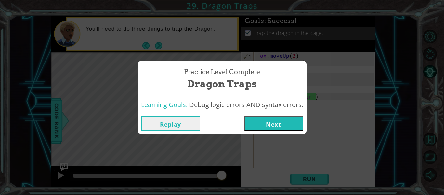
click at [275, 124] on button "Next" at bounding box center [273, 123] width 59 height 15
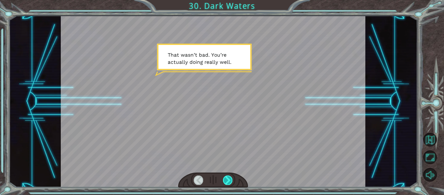
click at [226, 179] on div at bounding box center [227, 179] width 9 height 9
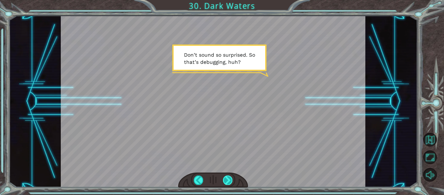
click at [229, 176] on div at bounding box center [227, 179] width 9 height 9
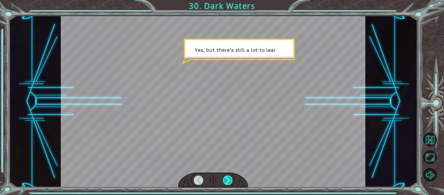
click at [229, 178] on div at bounding box center [227, 179] width 9 height 9
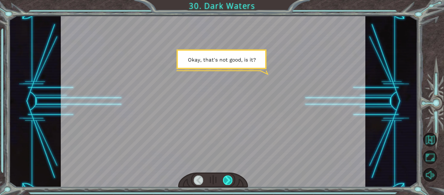
click at [230, 179] on div at bounding box center [227, 179] width 9 height 9
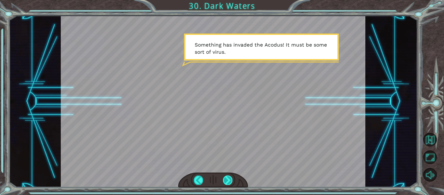
click at [228, 181] on div at bounding box center [227, 179] width 9 height 9
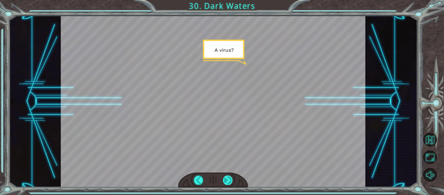
click at [225, 179] on div at bounding box center [227, 179] width 9 height 9
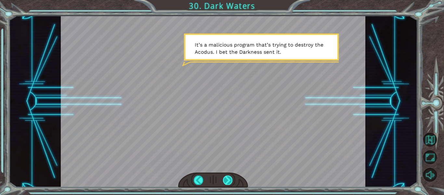
click at [226, 179] on div at bounding box center [227, 179] width 9 height 9
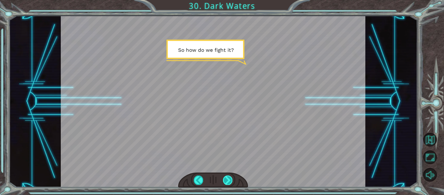
click at [226, 179] on div at bounding box center [227, 179] width 9 height 9
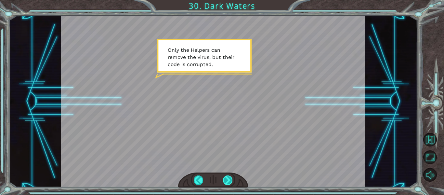
click at [226, 179] on div at bounding box center [227, 179] width 9 height 9
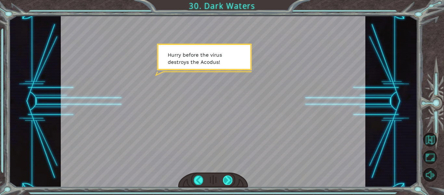
click at [226, 179] on div at bounding box center [227, 179] width 9 height 9
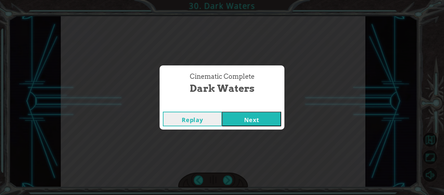
click at [252, 121] on button "Next" at bounding box center [251, 118] width 59 height 15
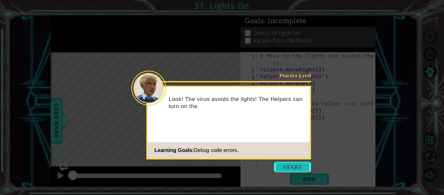
click at [285, 165] on button "Start" at bounding box center [292, 166] width 37 height 10
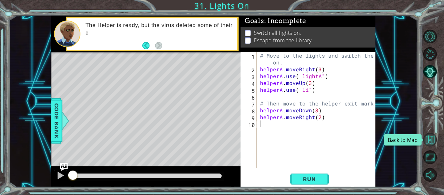
click at [428, 142] on button "Back to Map" at bounding box center [430, 140] width 14 height 14
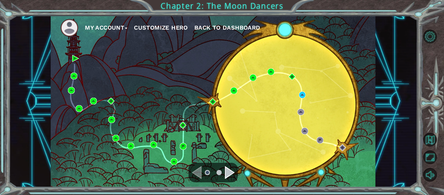
click at [231, 169] on div "Navigate to the next page" at bounding box center [230, 172] width 10 height 13
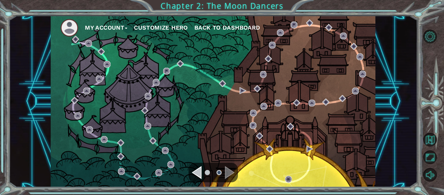
click at [201, 172] on div "Navigate to the previous page" at bounding box center [197, 172] width 10 height 13
